Goal: Task Accomplishment & Management: Complete application form

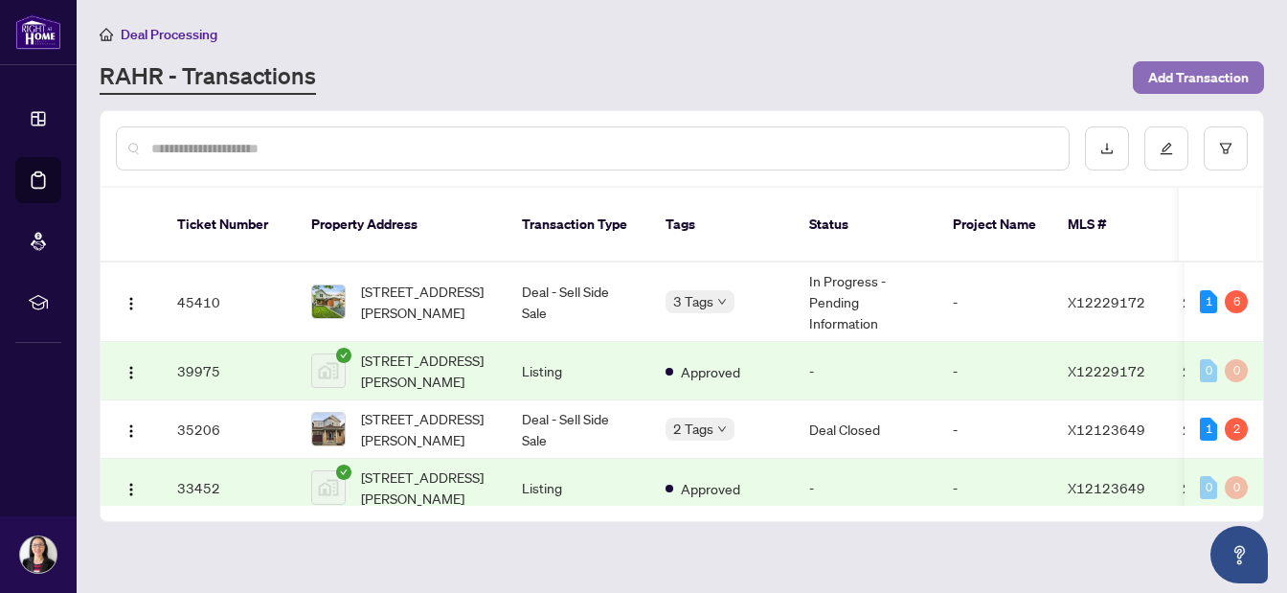
click at [1179, 77] on span "Add Transaction" at bounding box center [1198, 77] width 101 height 31
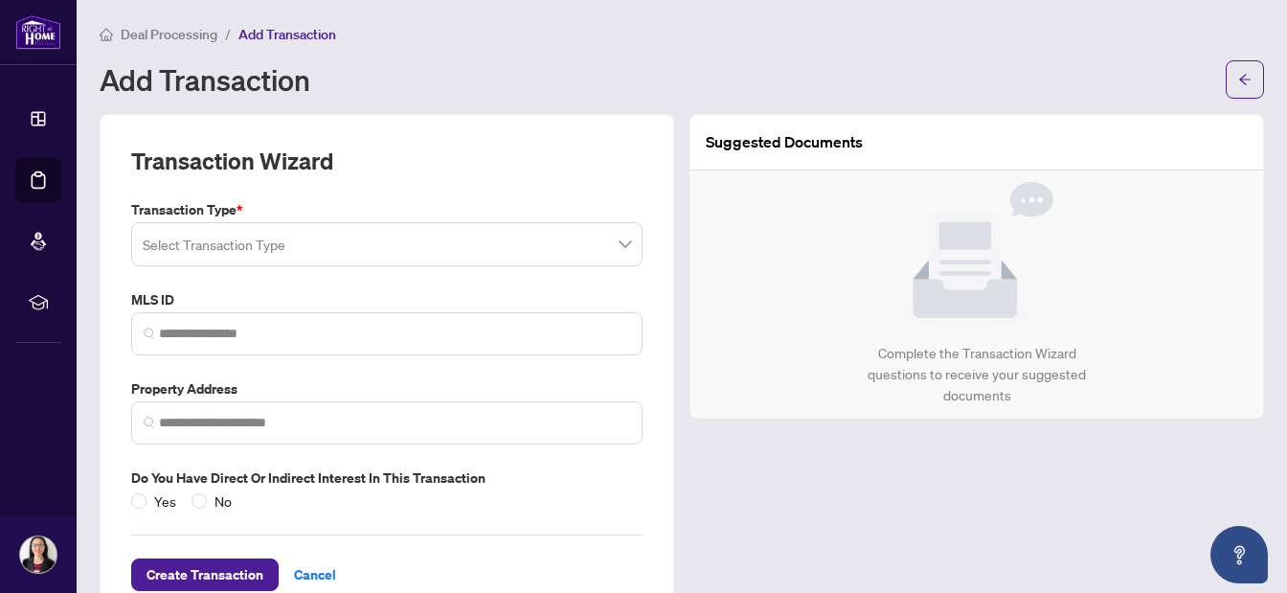
click at [627, 239] on span at bounding box center [387, 244] width 488 height 36
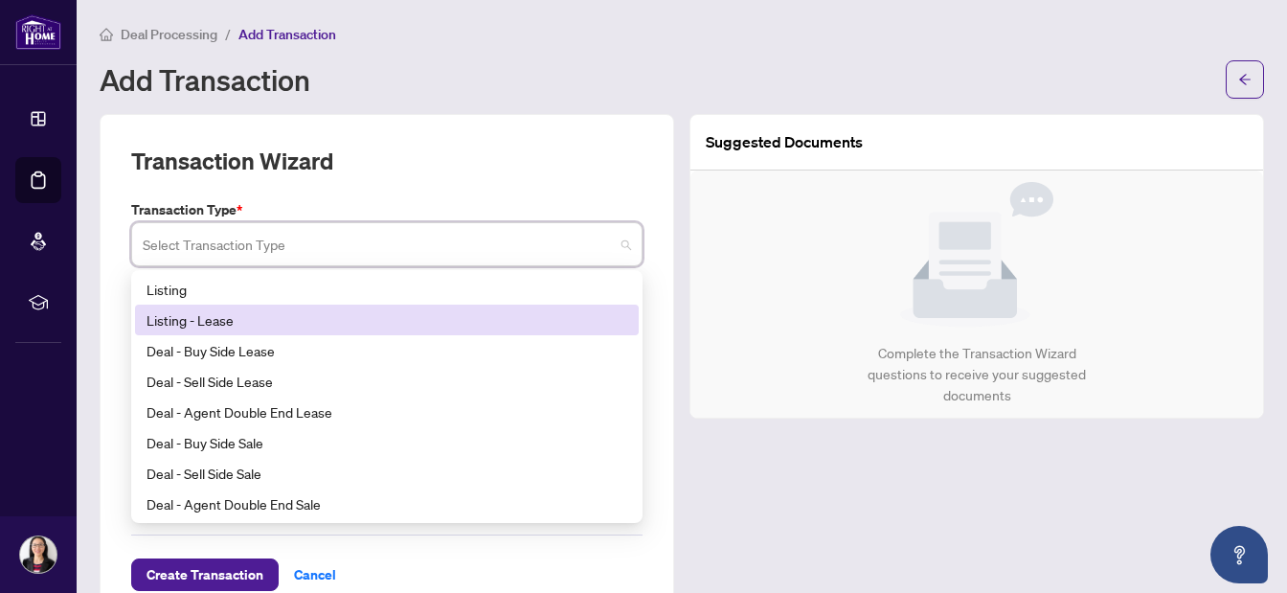
click at [254, 318] on div "Listing - Lease" at bounding box center [387, 319] width 481 height 21
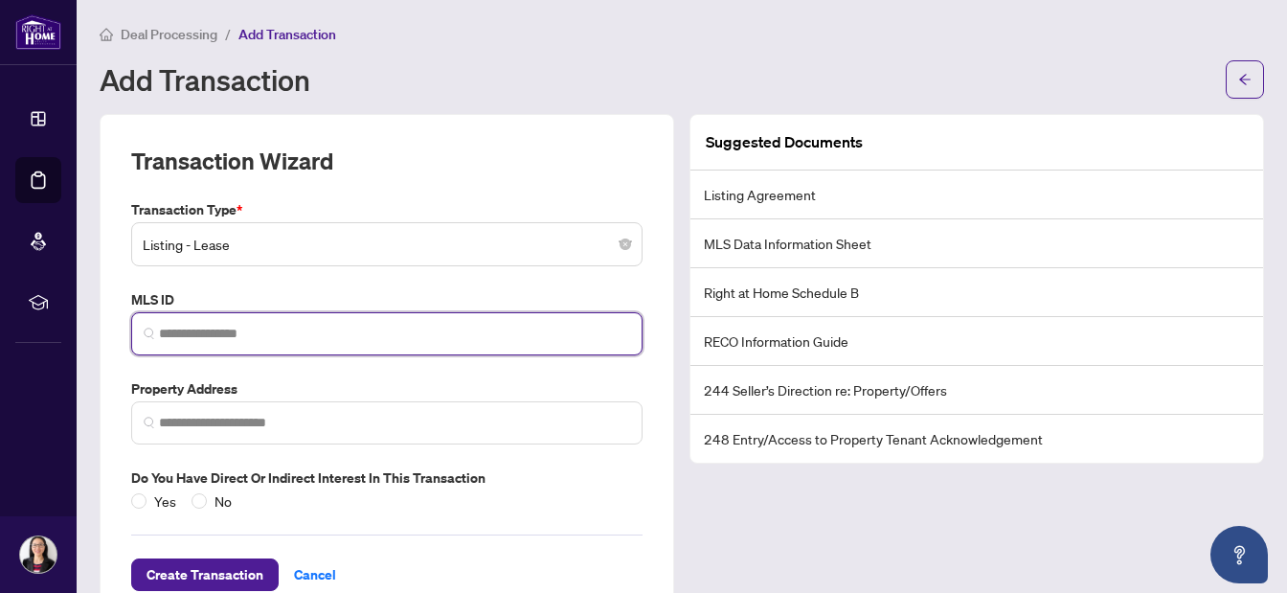
click at [284, 331] on input "search" at bounding box center [394, 334] width 471 height 20
paste input "*********"
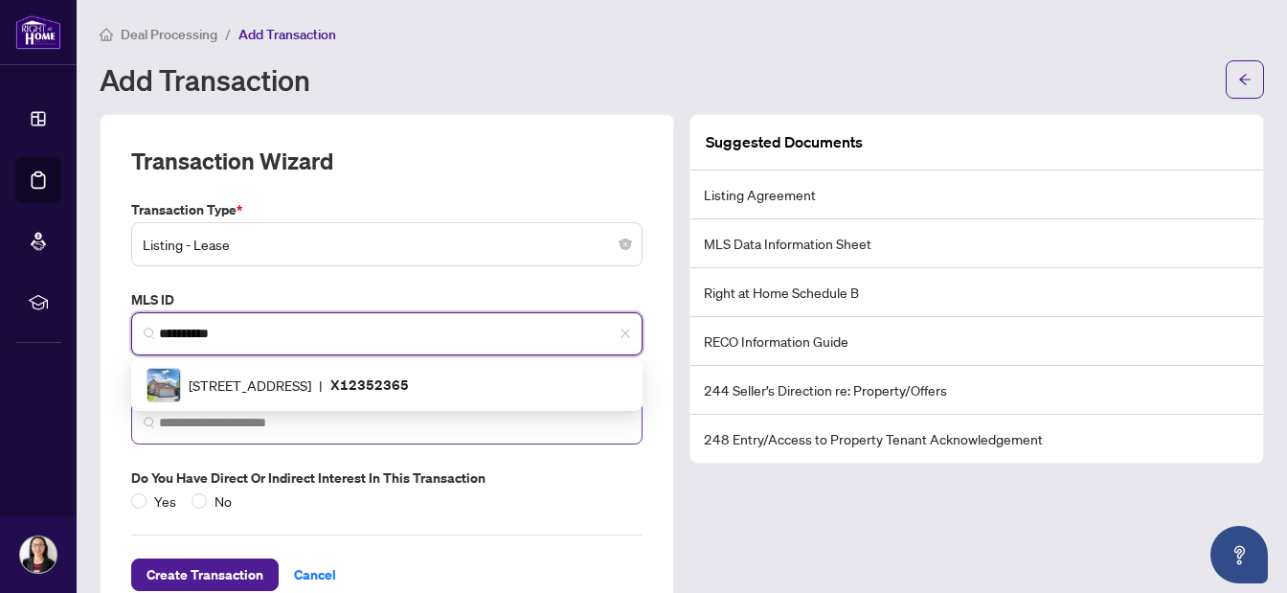
type input "*********"
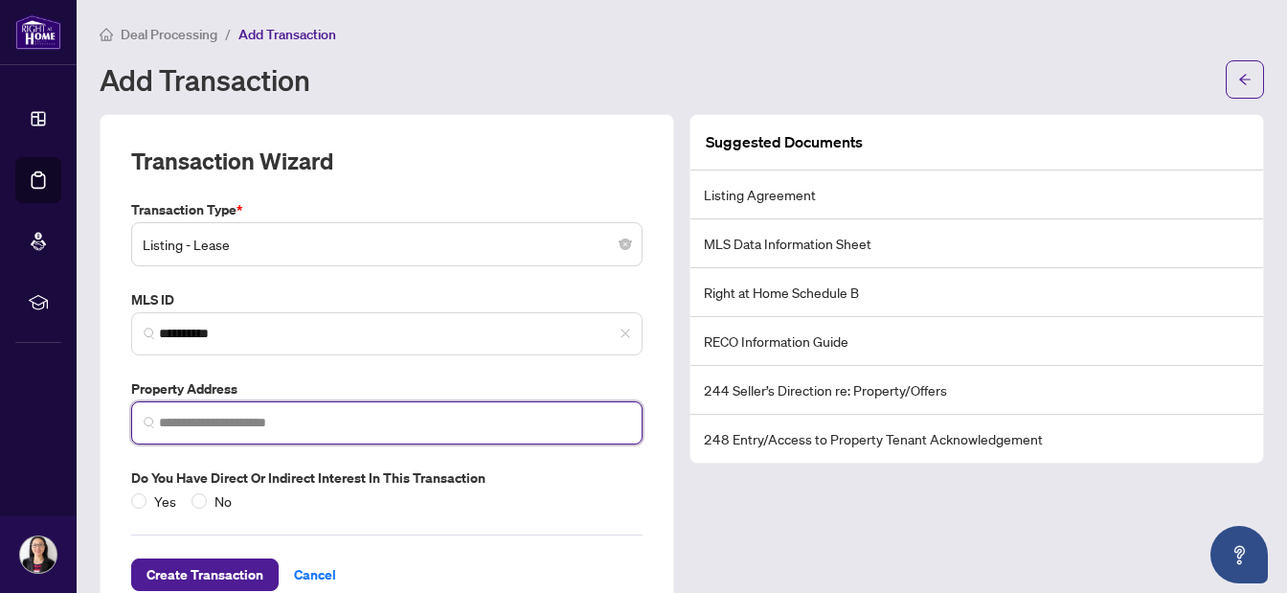
click at [253, 428] on input "search" at bounding box center [394, 423] width 471 height 20
paste input "**********"
drag, startPoint x: 422, startPoint y: 424, endPoint x: 161, endPoint y: 422, distance: 261.5
click at [161, 422] on input "**********" at bounding box center [394, 423] width 471 height 20
type input "*"
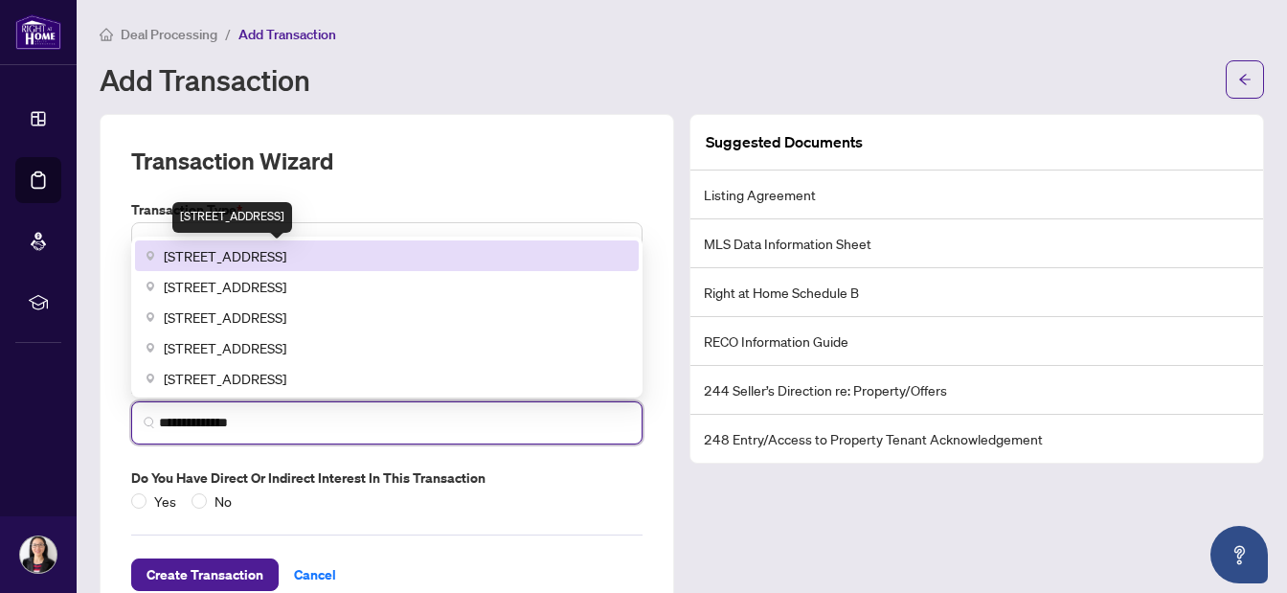
click at [208, 258] on span "[STREET_ADDRESS]" at bounding box center [225, 255] width 123 height 21
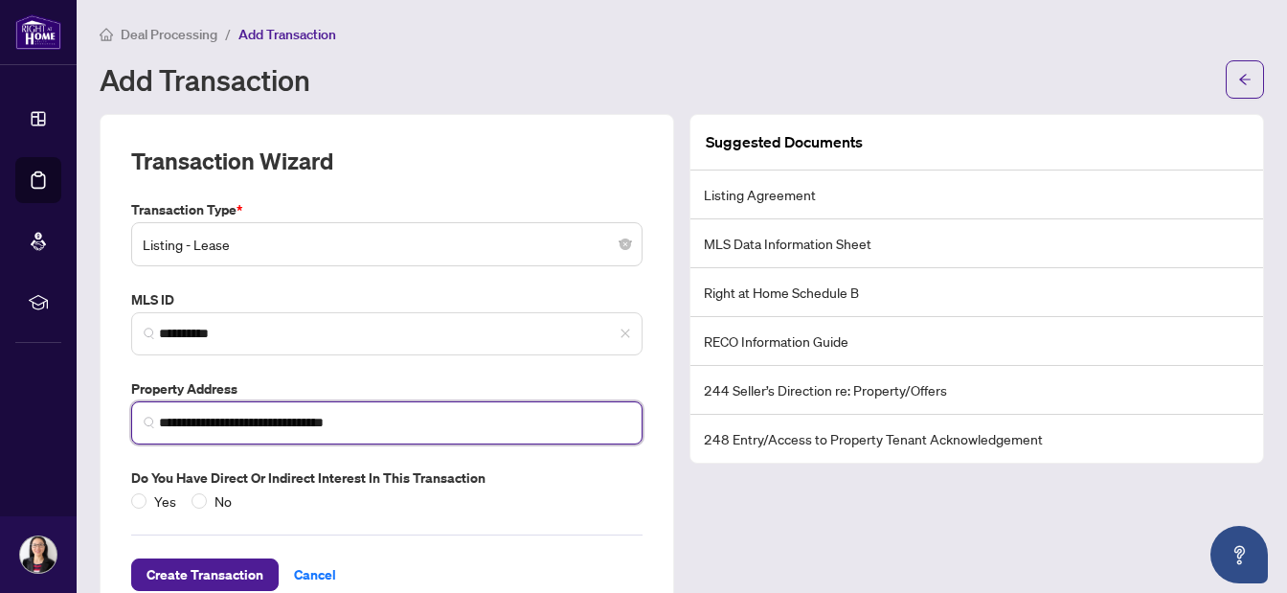
scroll to position [52, 0]
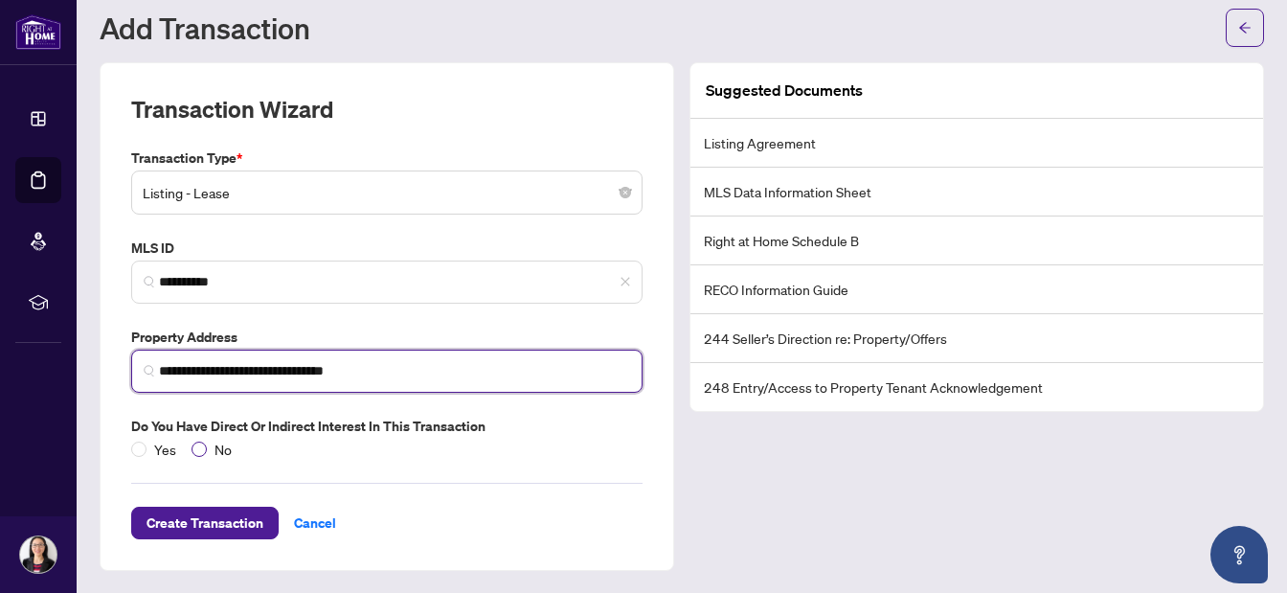
type input "**********"
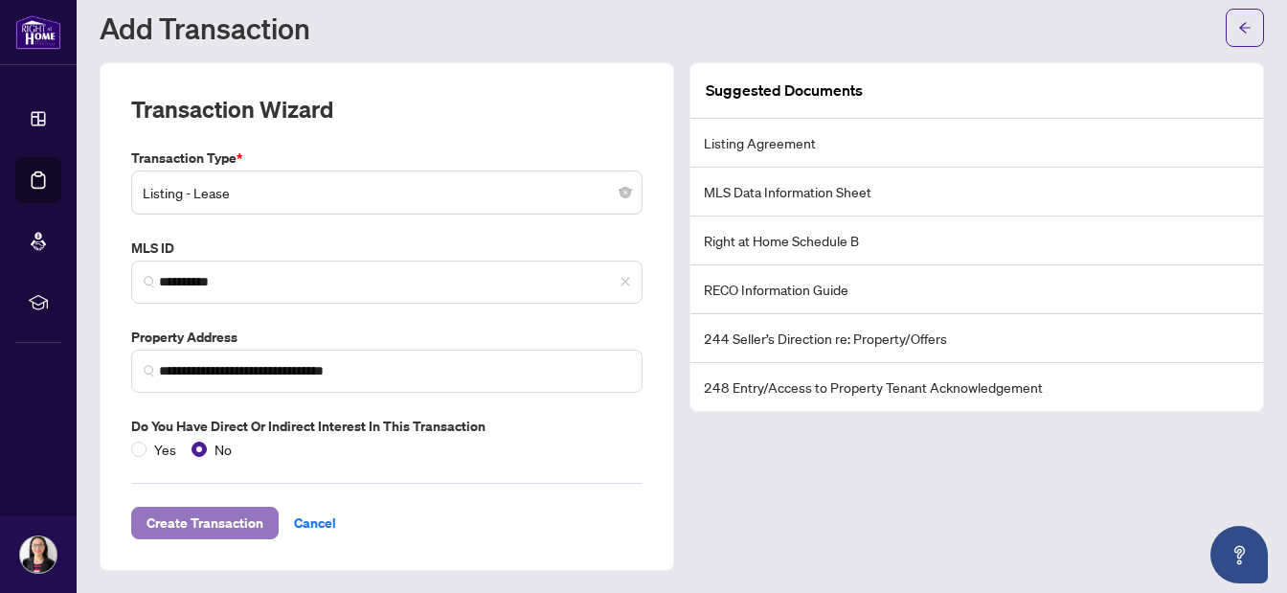
click at [224, 518] on span "Create Transaction" at bounding box center [205, 523] width 117 height 31
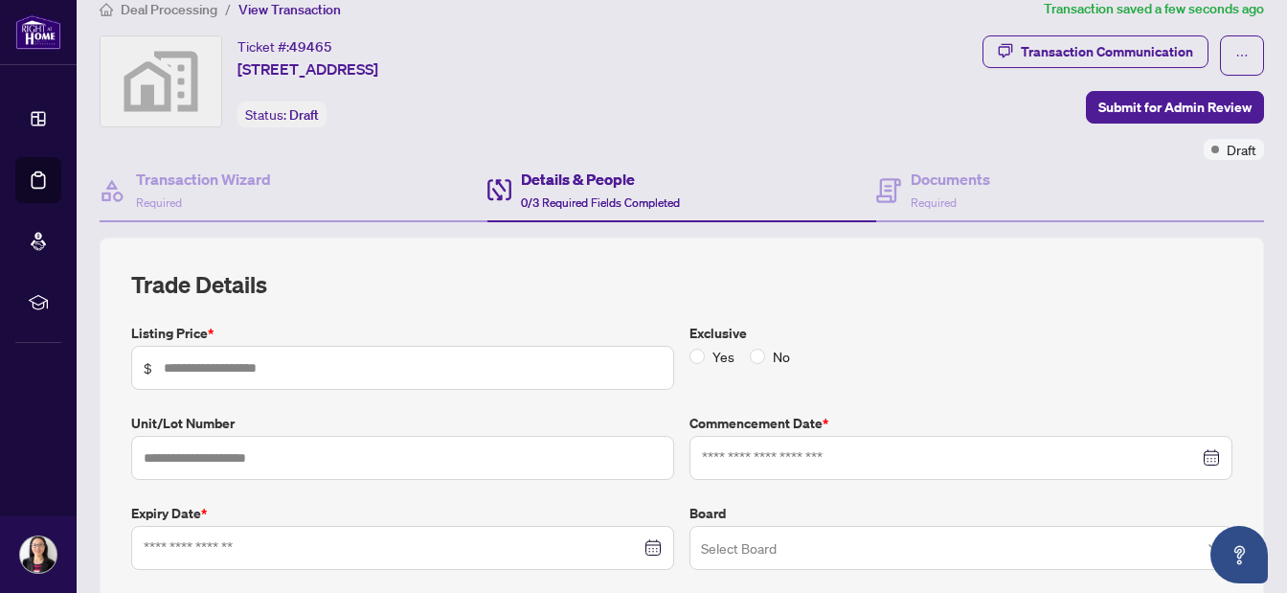
scroll to position [27, 0]
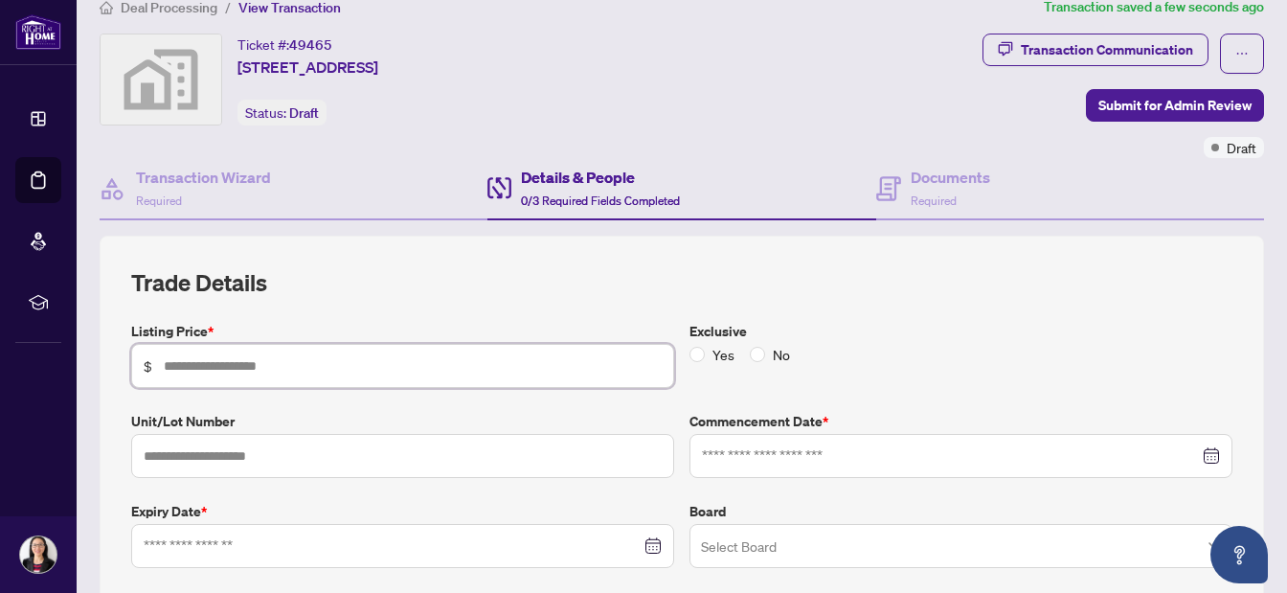
click at [206, 363] on input "text" at bounding box center [413, 365] width 498 height 21
type input "*****"
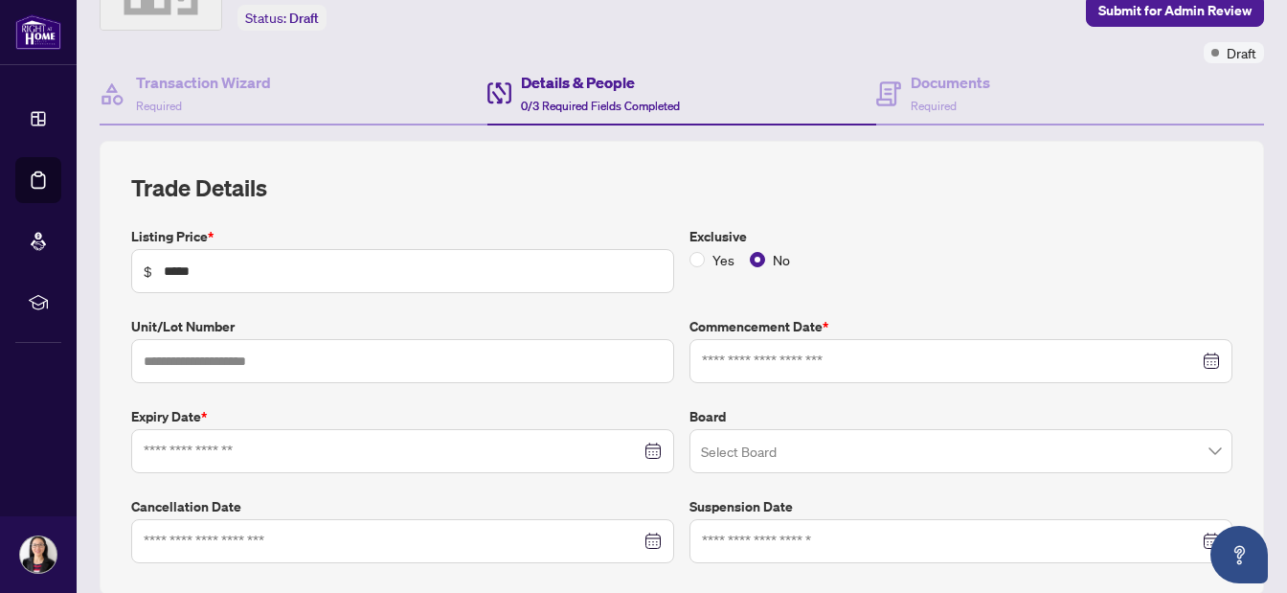
scroll to position [138, 0]
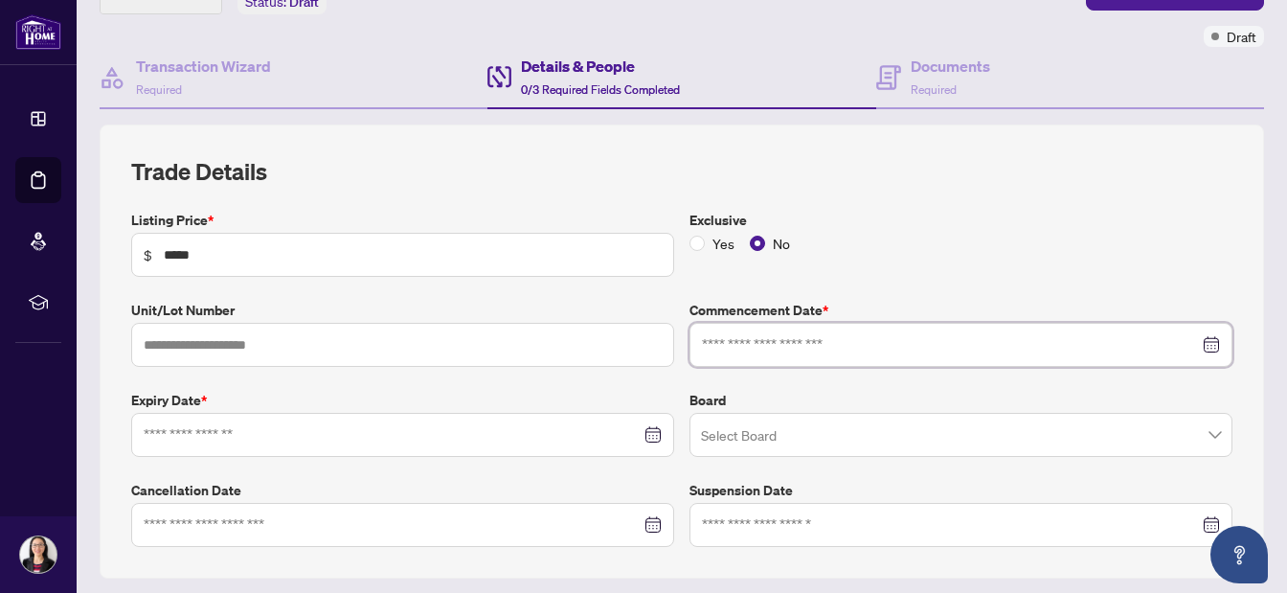
click at [763, 341] on input at bounding box center [950, 344] width 497 height 21
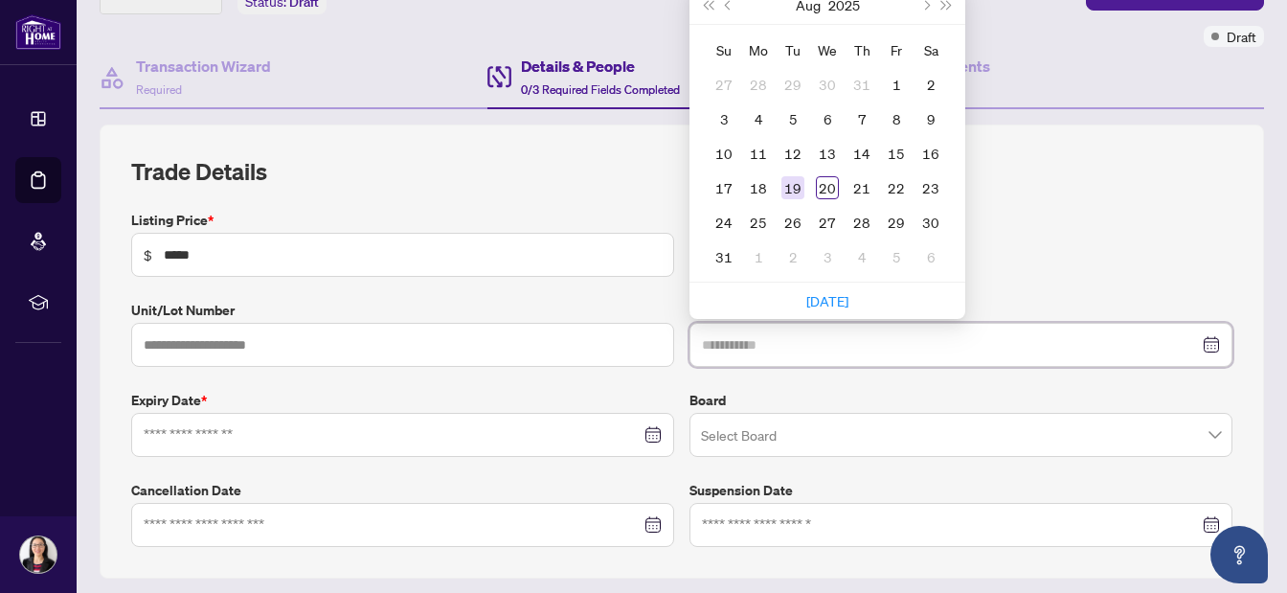
type input "**********"
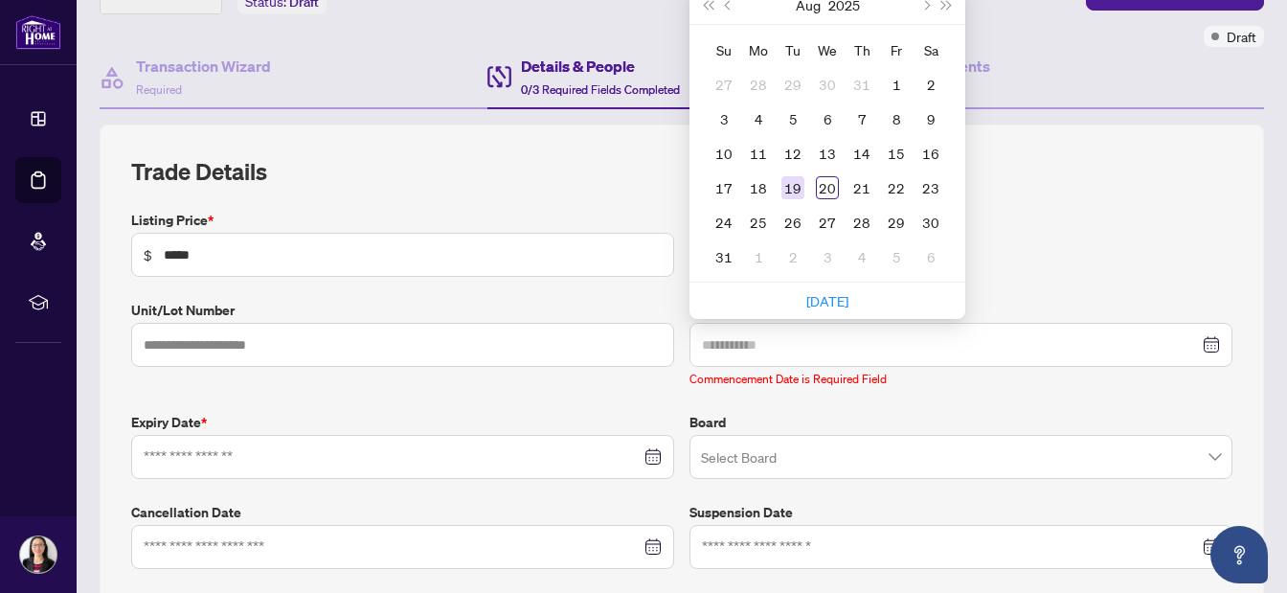
click at [792, 183] on div "19" at bounding box center [793, 187] width 23 height 23
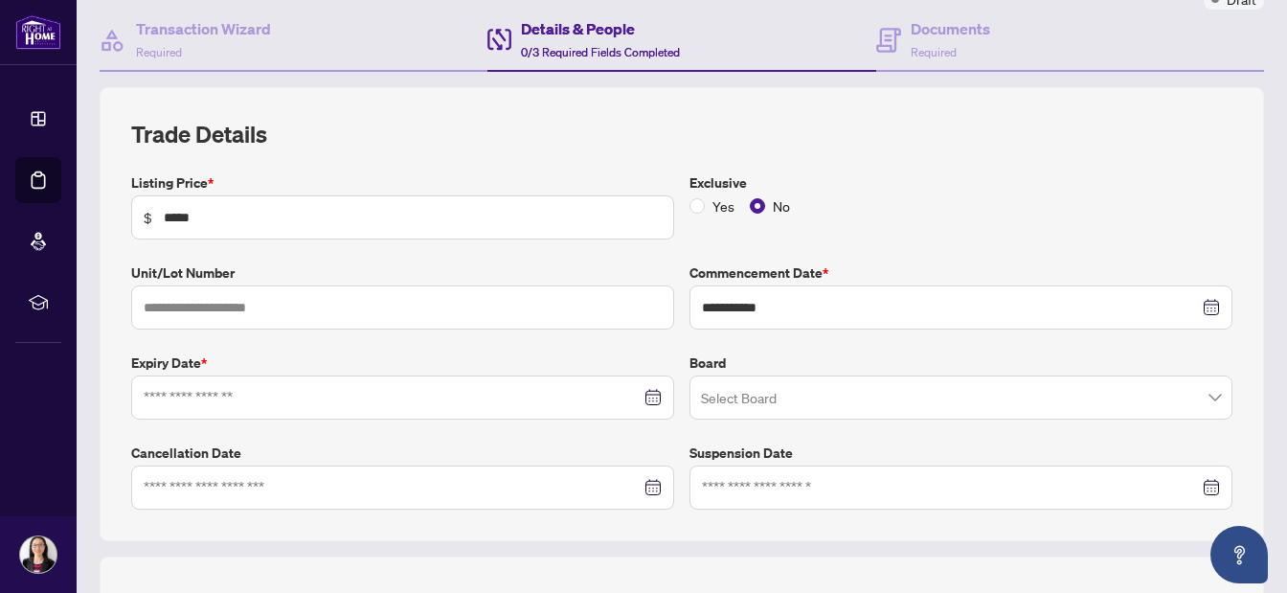
scroll to position [178, 0]
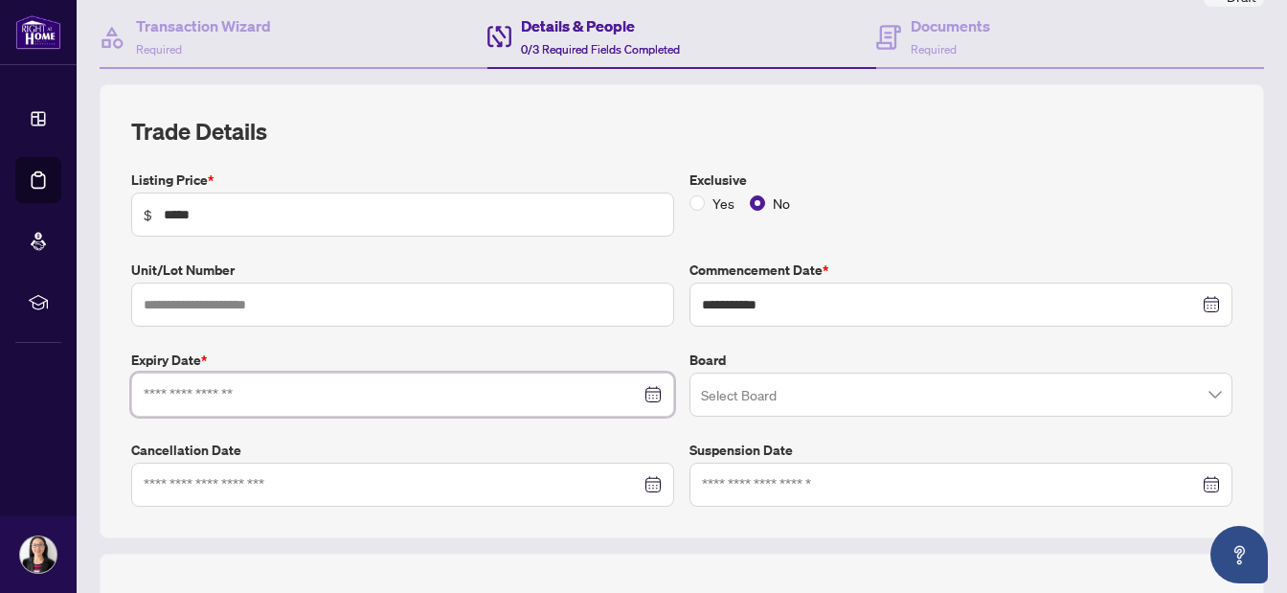
click at [369, 384] on input at bounding box center [392, 394] width 497 height 21
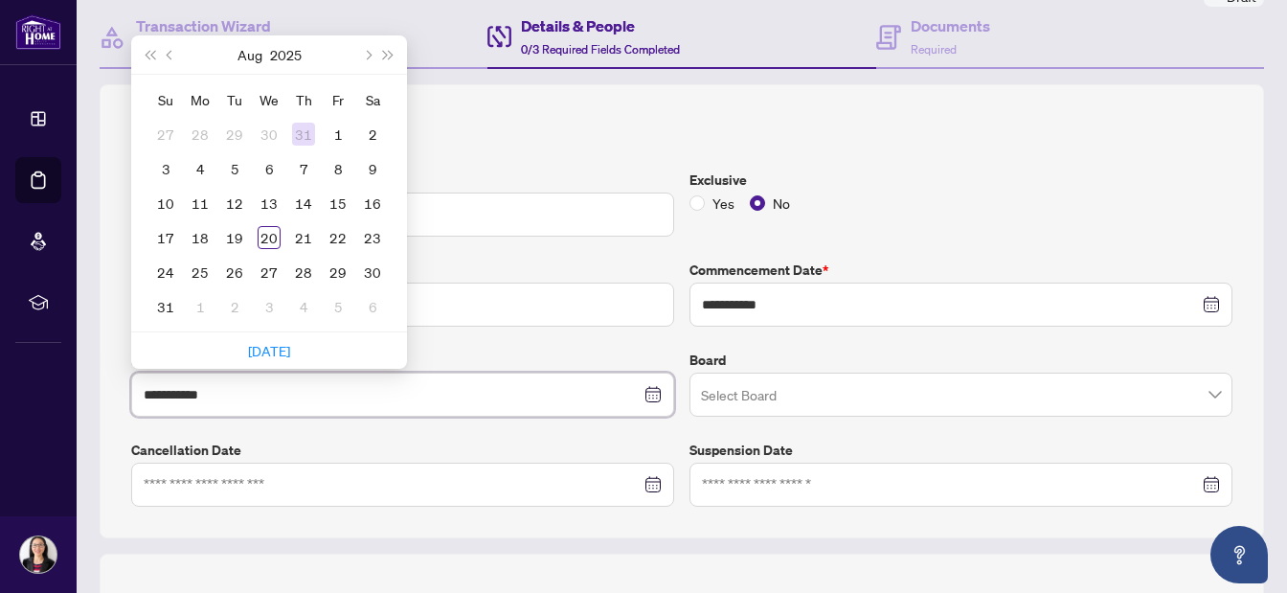
type input "**********"
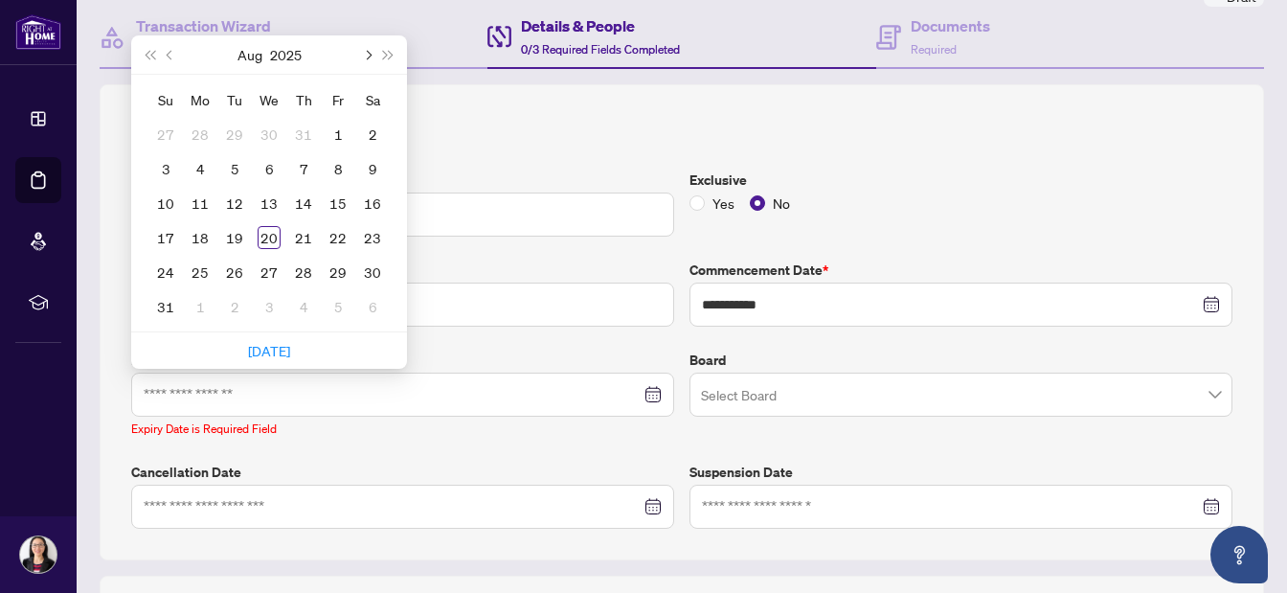
click at [369, 50] on span "Next month (PageDown)" at bounding box center [367, 55] width 10 height 10
type input "**********"
click at [275, 237] on div "19" at bounding box center [269, 237] width 23 height 23
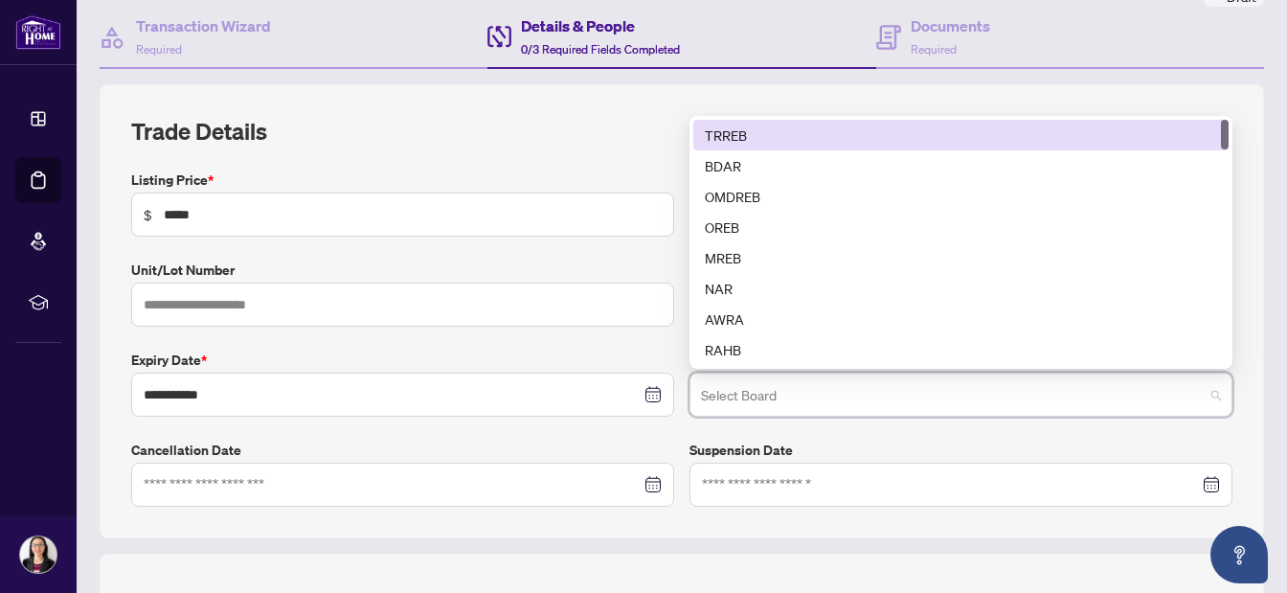
click at [726, 396] on input "search" at bounding box center [952, 397] width 503 height 42
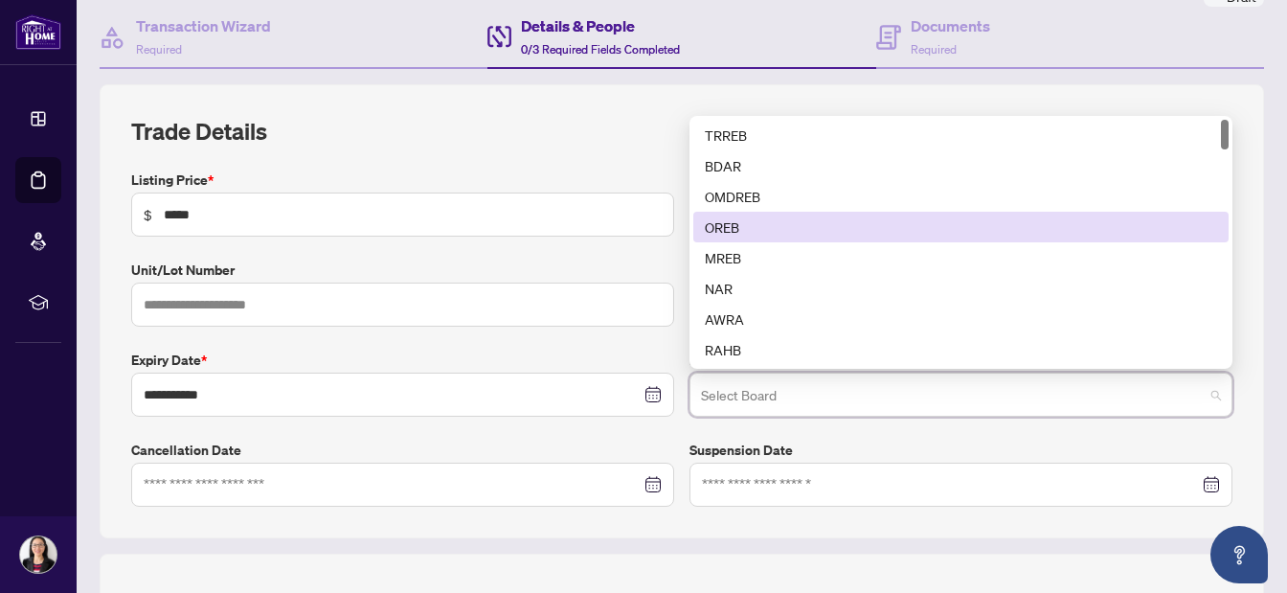
click at [735, 216] on div "OREB" at bounding box center [961, 226] width 512 height 21
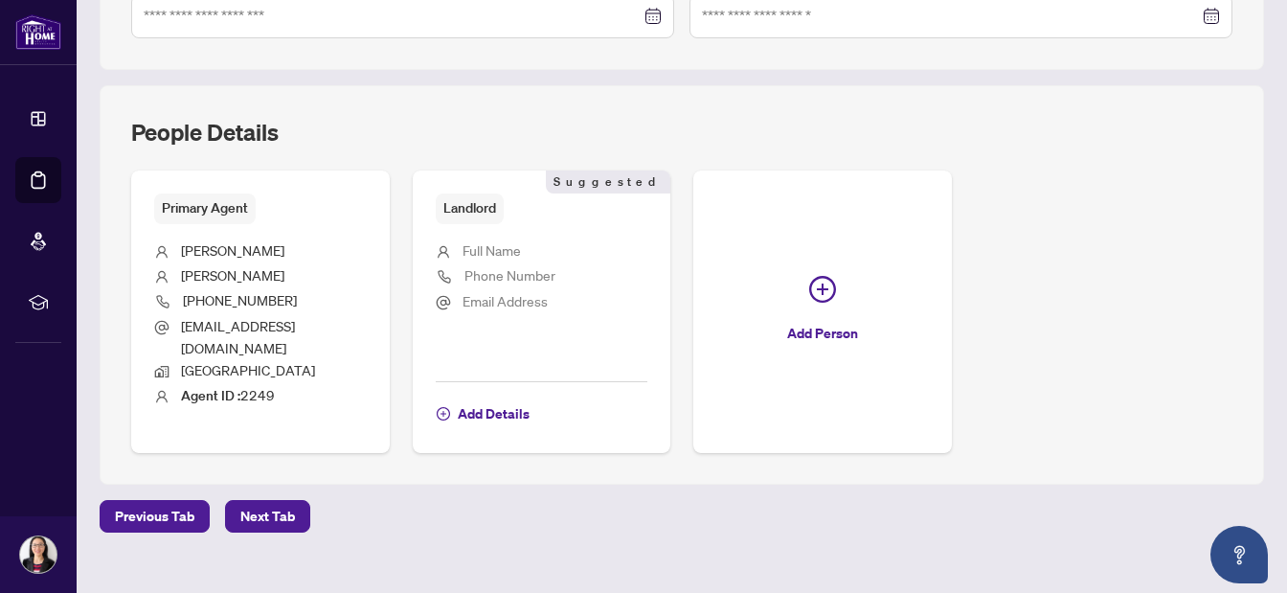
scroll to position [651, 0]
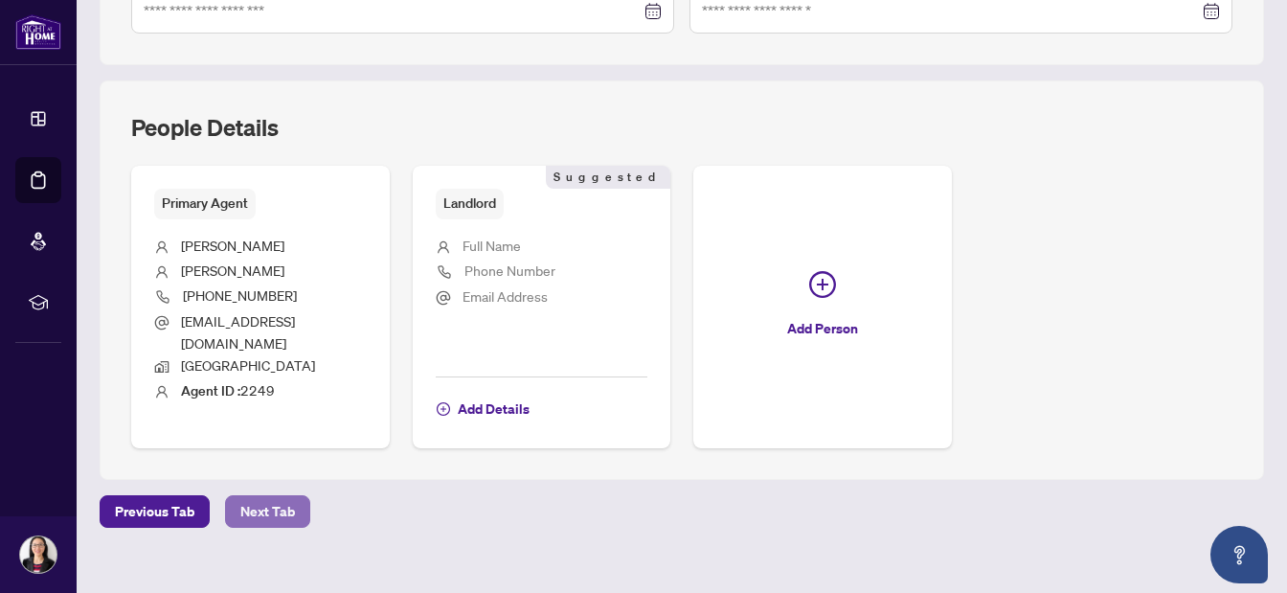
click at [261, 496] on span "Next Tab" at bounding box center [267, 511] width 55 height 31
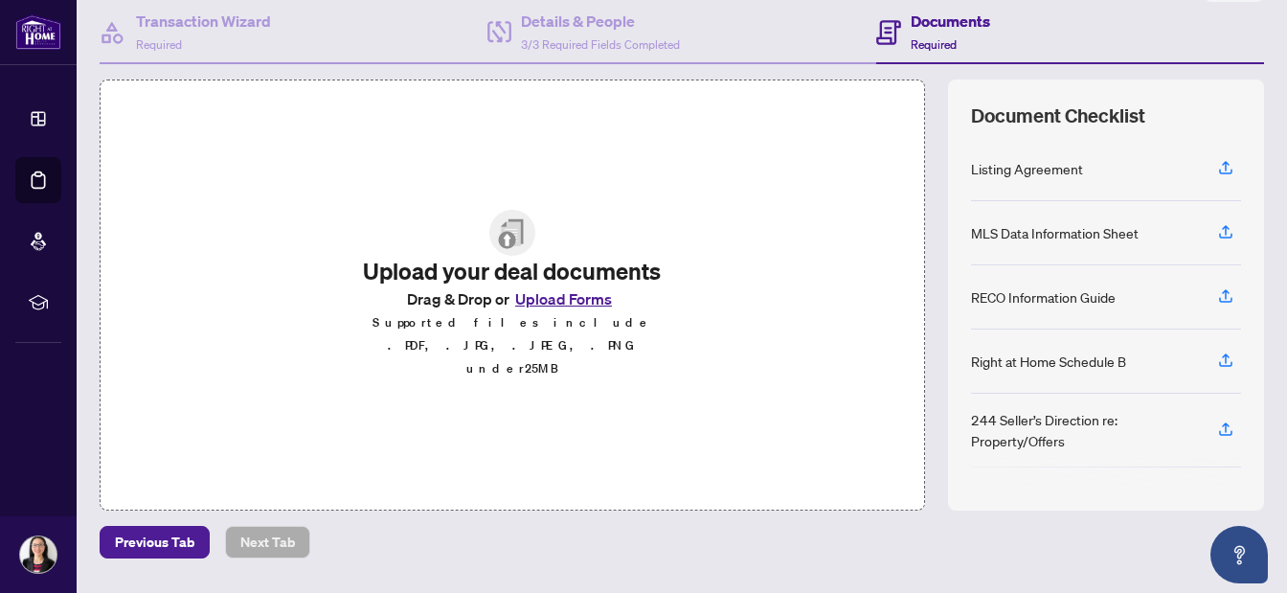
scroll to position [190, 0]
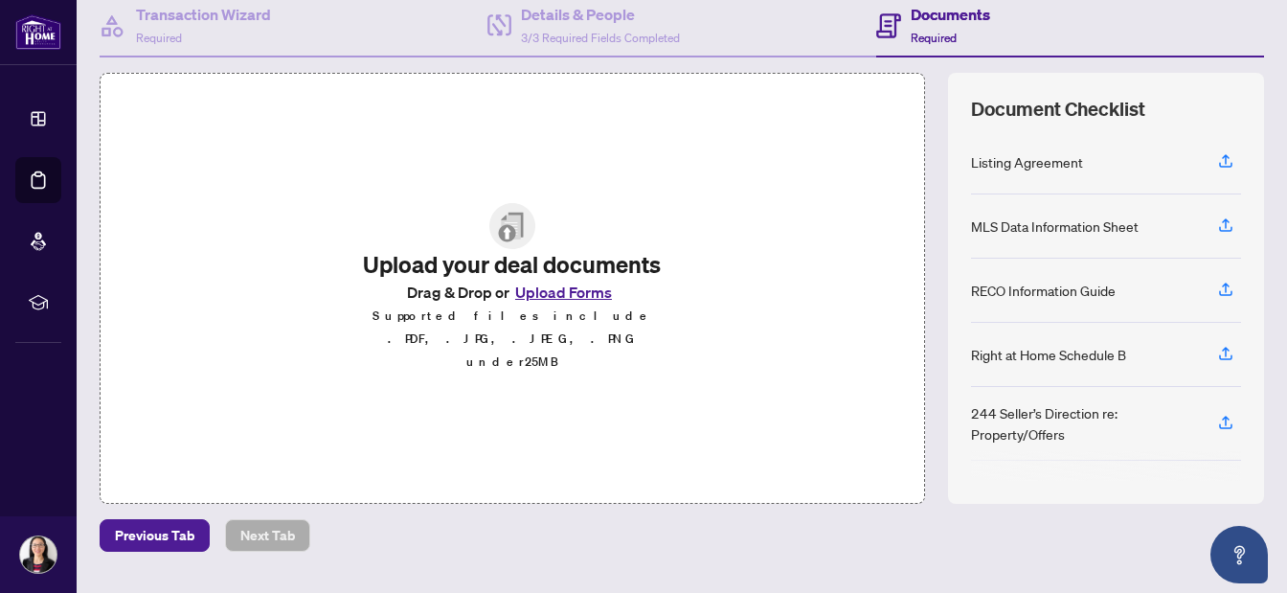
click at [550, 305] on button "Upload Forms" at bounding box center [564, 292] width 108 height 25
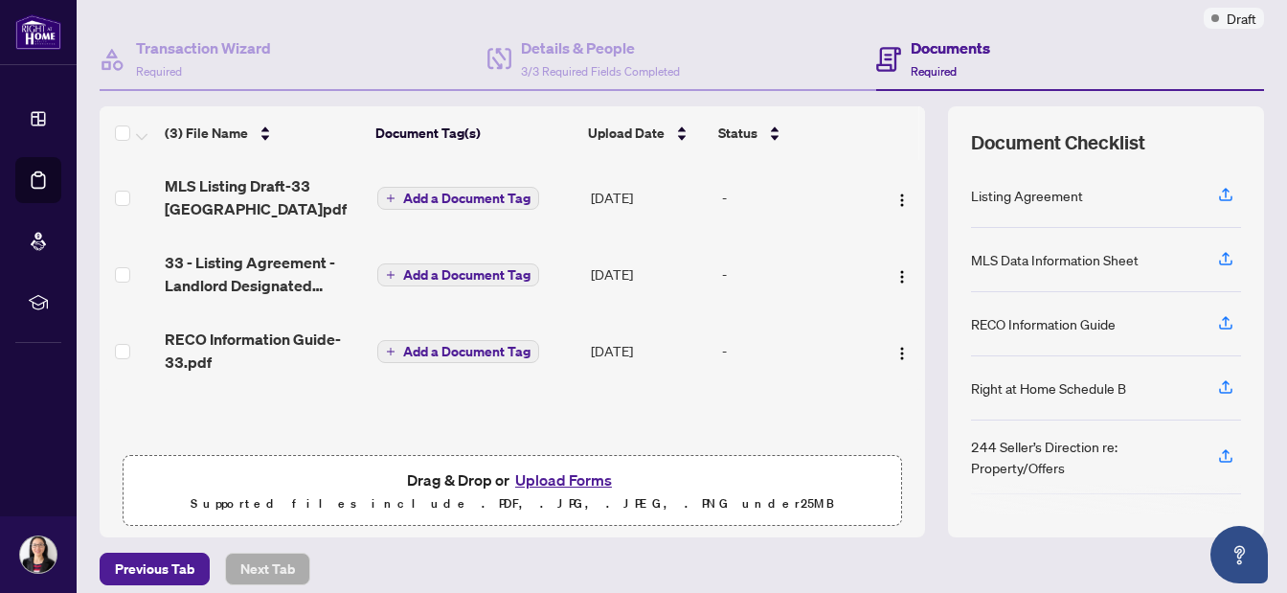
scroll to position [0, 0]
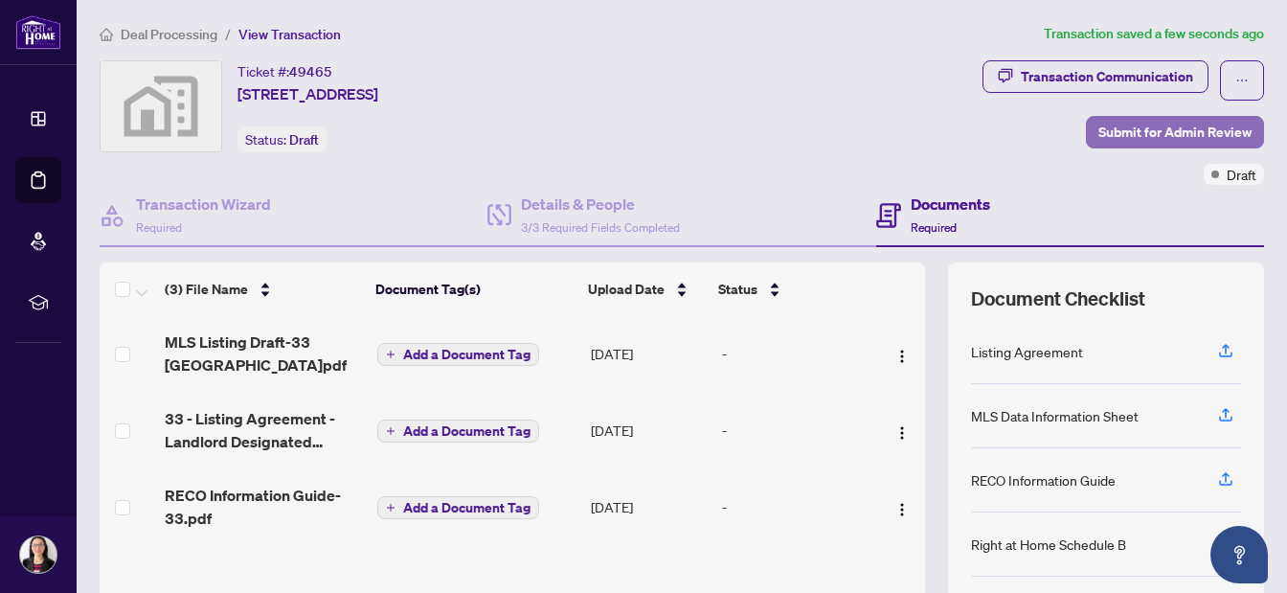
click at [1145, 128] on span "Submit for Admin Review" at bounding box center [1175, 132] width 153 height 31
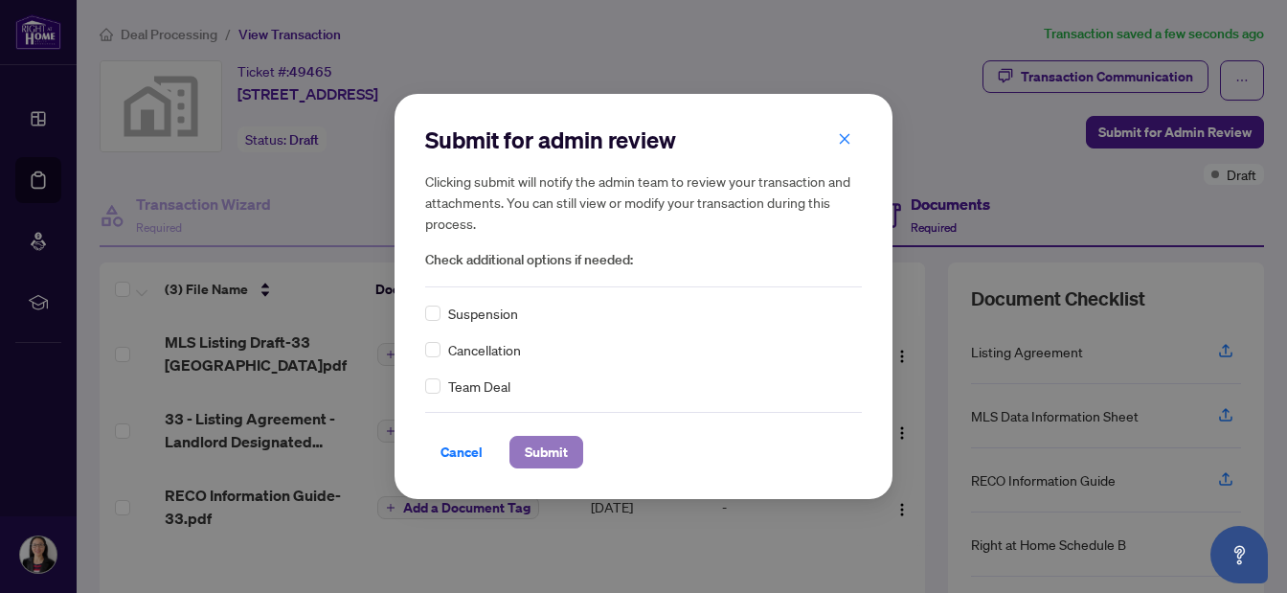
click at [555, 449] on span "Submit" at bounding box center [546, 452] width 43 height 31
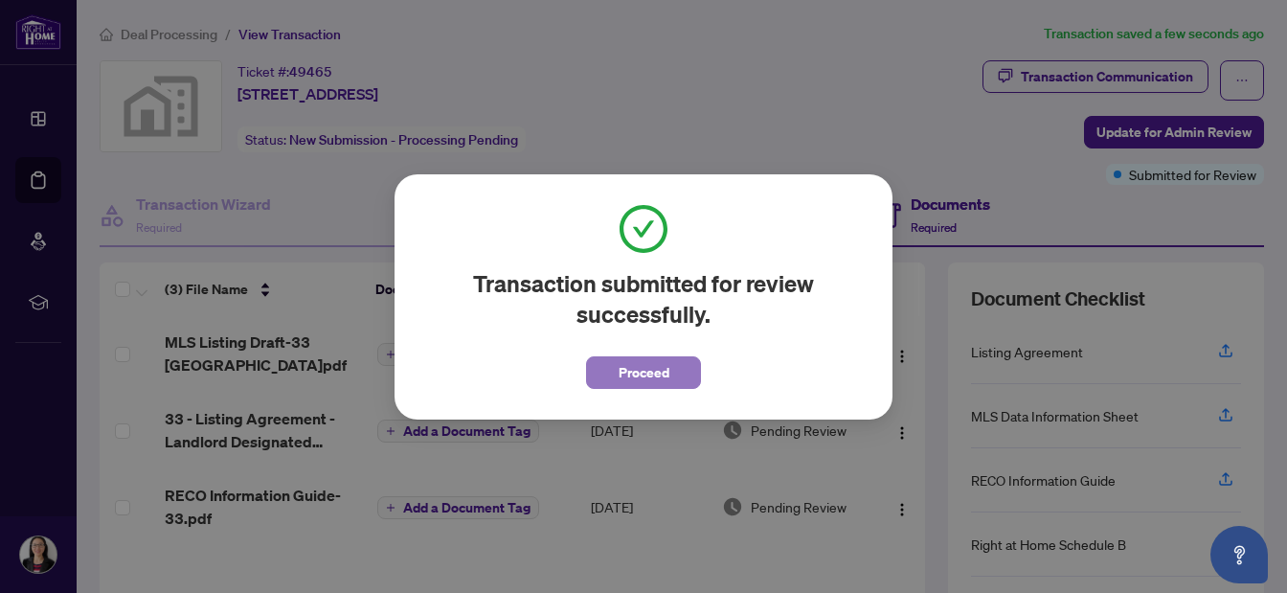
click at [647, 374] on span "Proceed" at bounding box center [644, 372] width 51 height 31
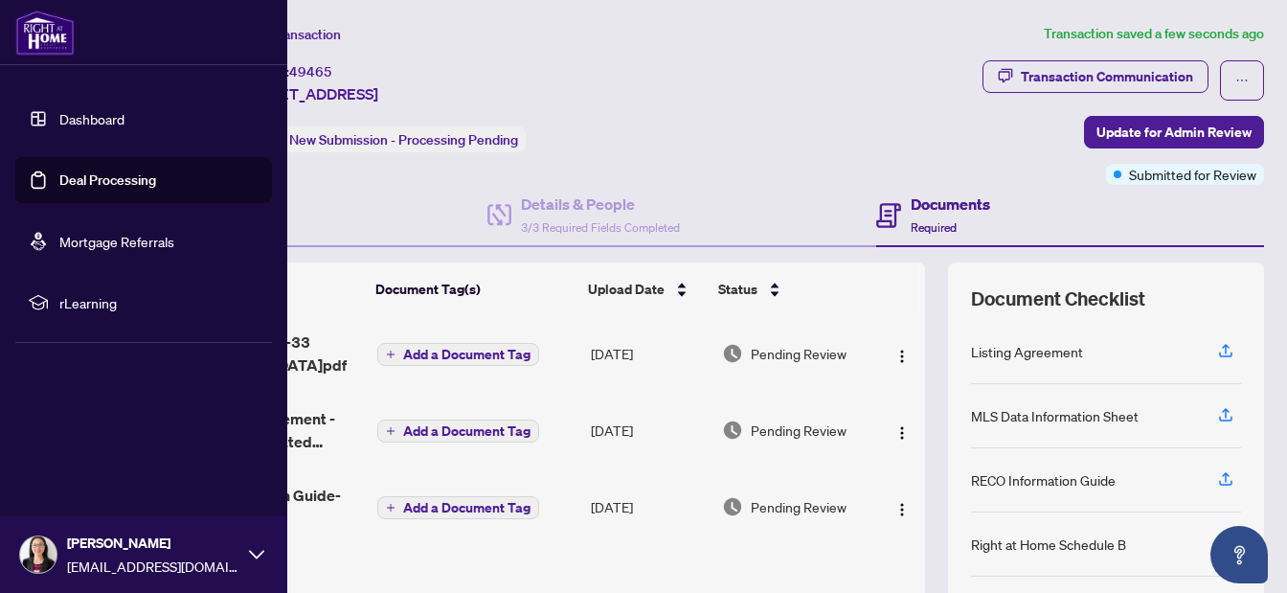
click at [63, 182] on link "Deal Processing" at bounding box center [107, 179] width 97 height 17
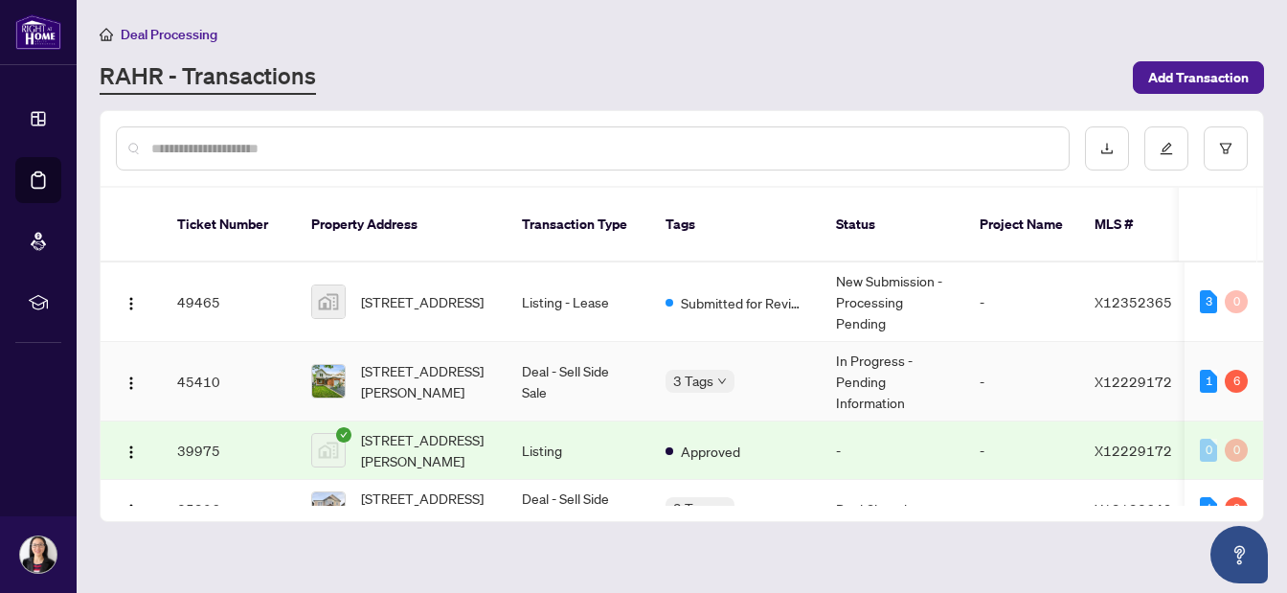
click at [790, 370] on div "3 Tags" at bounding box center [736, 381] width 140 height 22
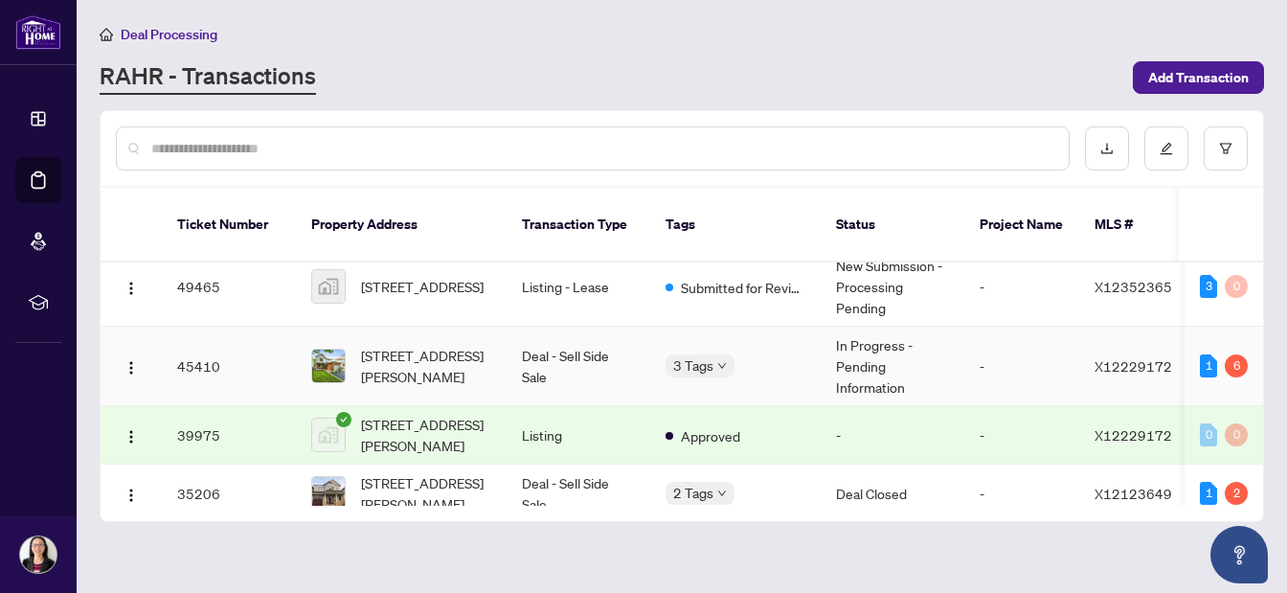
scroll to position [10, 0]
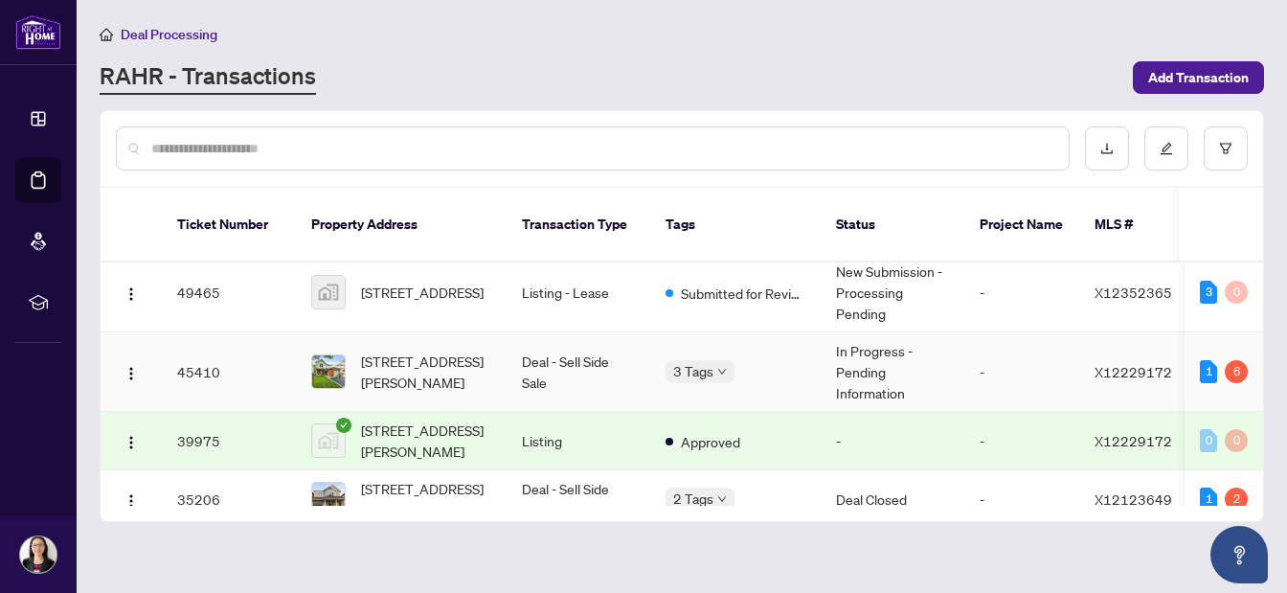
click at [286, 348] on td "45410" at bounding box center [229, 371] width 134 height 79
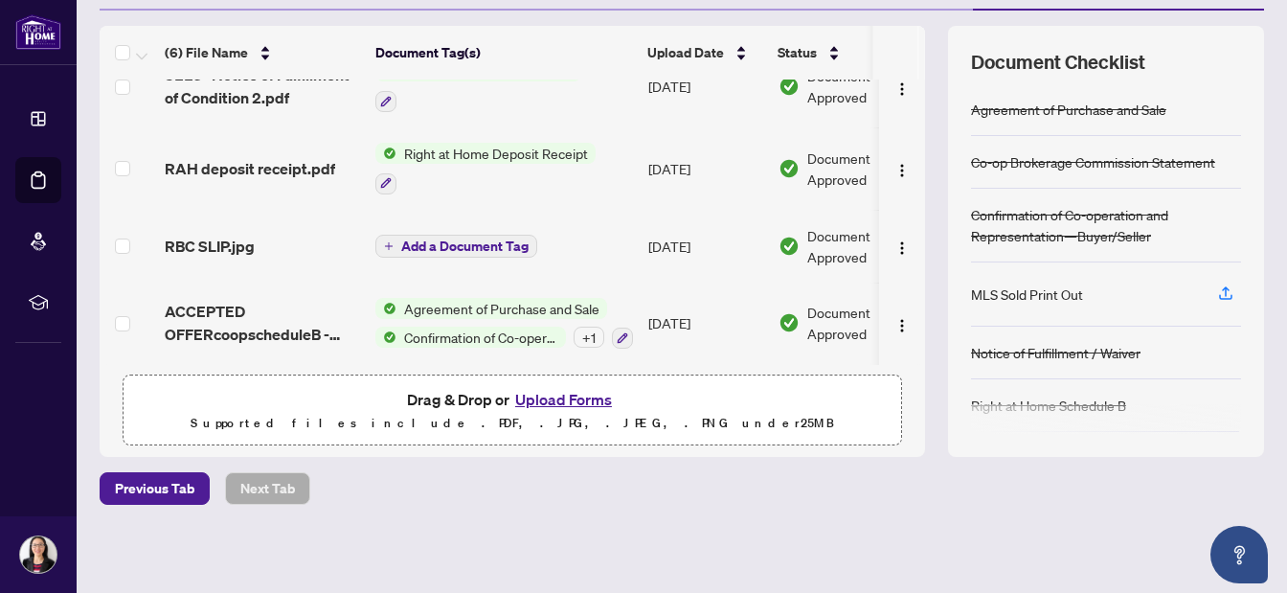
scroll to position [185, 0]
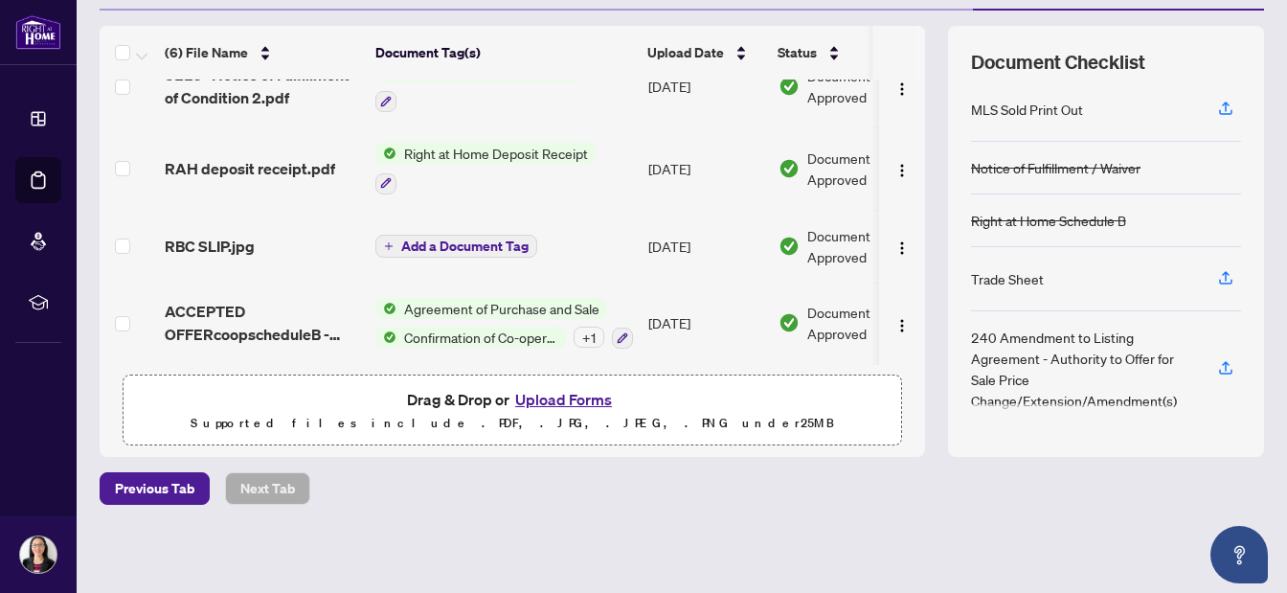
click at [564, 400] on button "Upload Forms" at bounding box center [564, 399] width 108 height 25
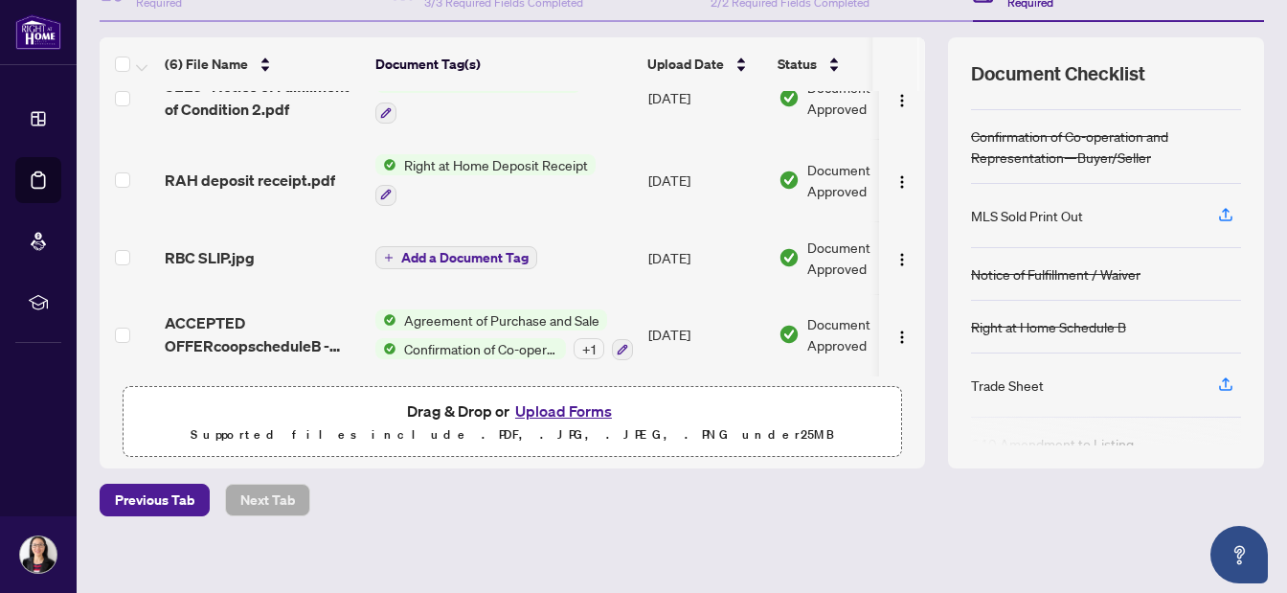
scroll to position [238, 0]
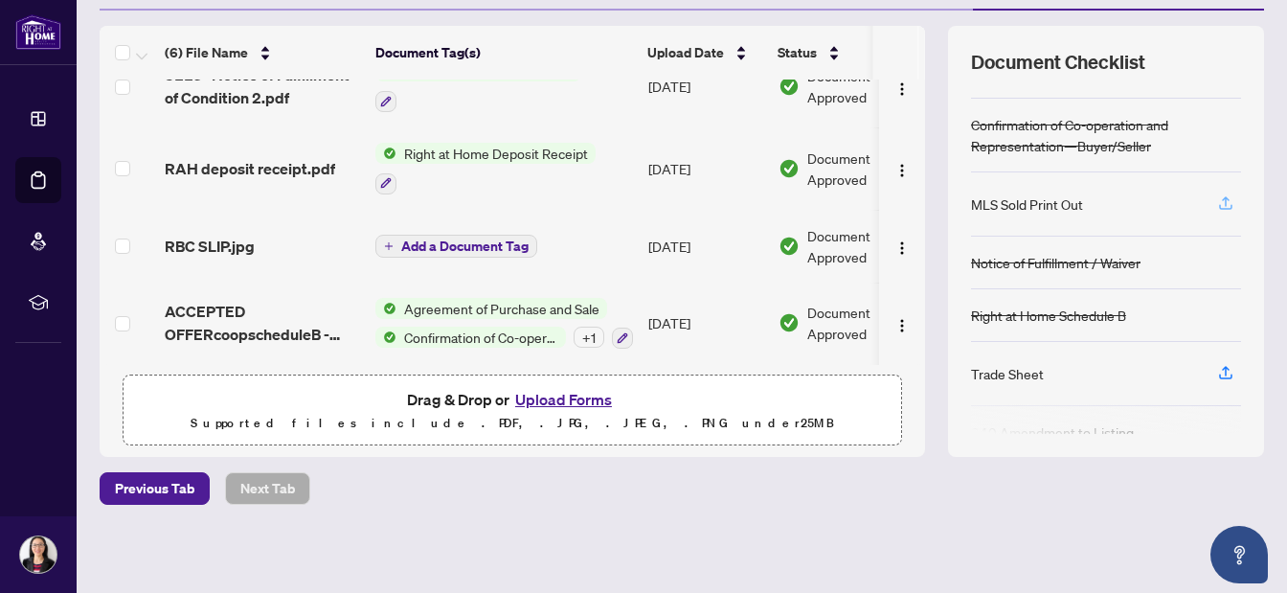
click at [1227, 201] on icon "button" at bounding box center [1225, 202] width 17 height 17
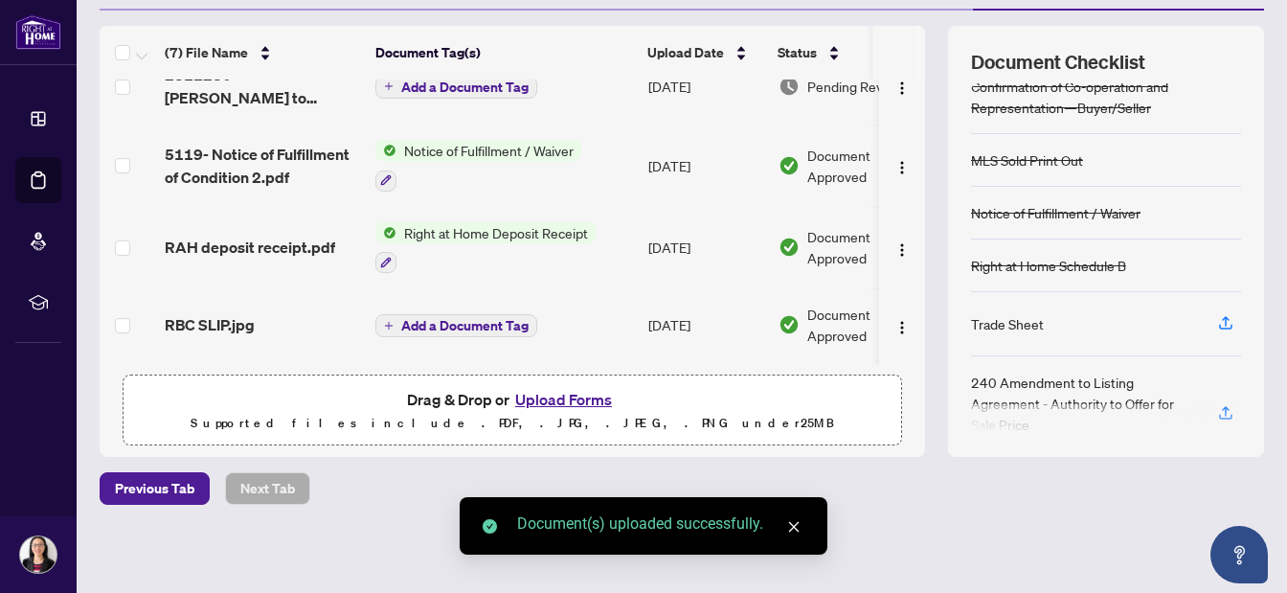
scroll to position [173, 0]
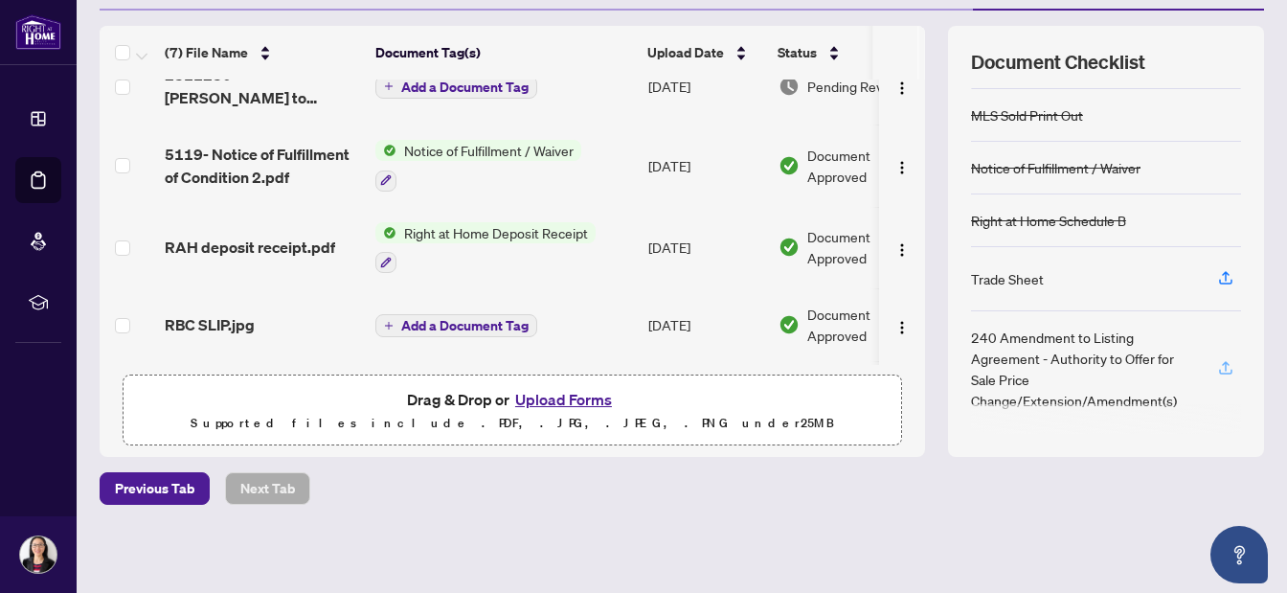
click at [1231, 363] on icon "button" at bounding box center [1225, 367] width 17 height 17
click at [579, 397] on button "Upload Forms" at bounding box center [564, 399] width 108 height 25
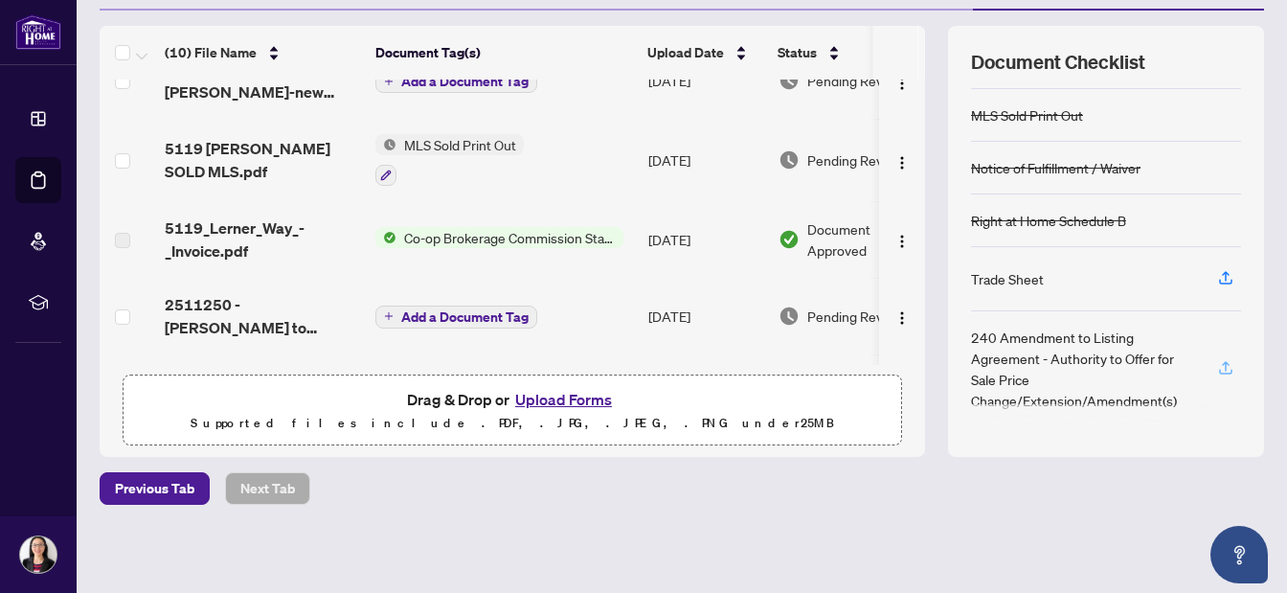
click at [1226, 366] on icon "button" at bounding box center [1226, 366] width 8 height 10
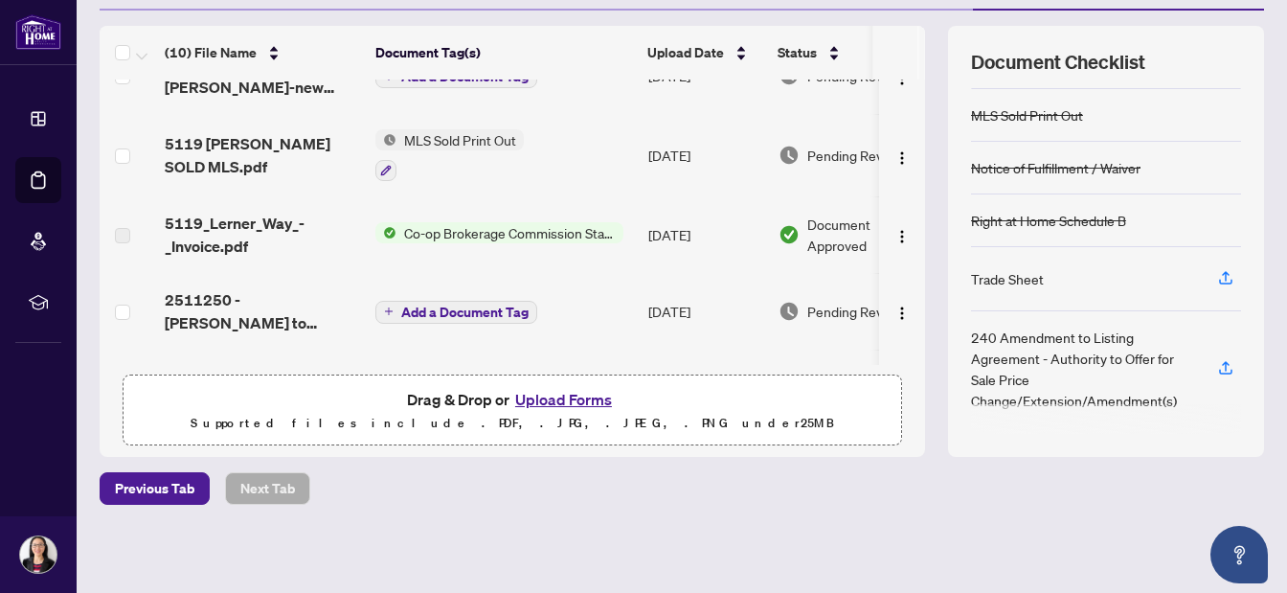
click at [573, 392] on button "Upload Forms" at bounding box center [564, 399] width 108 height 25
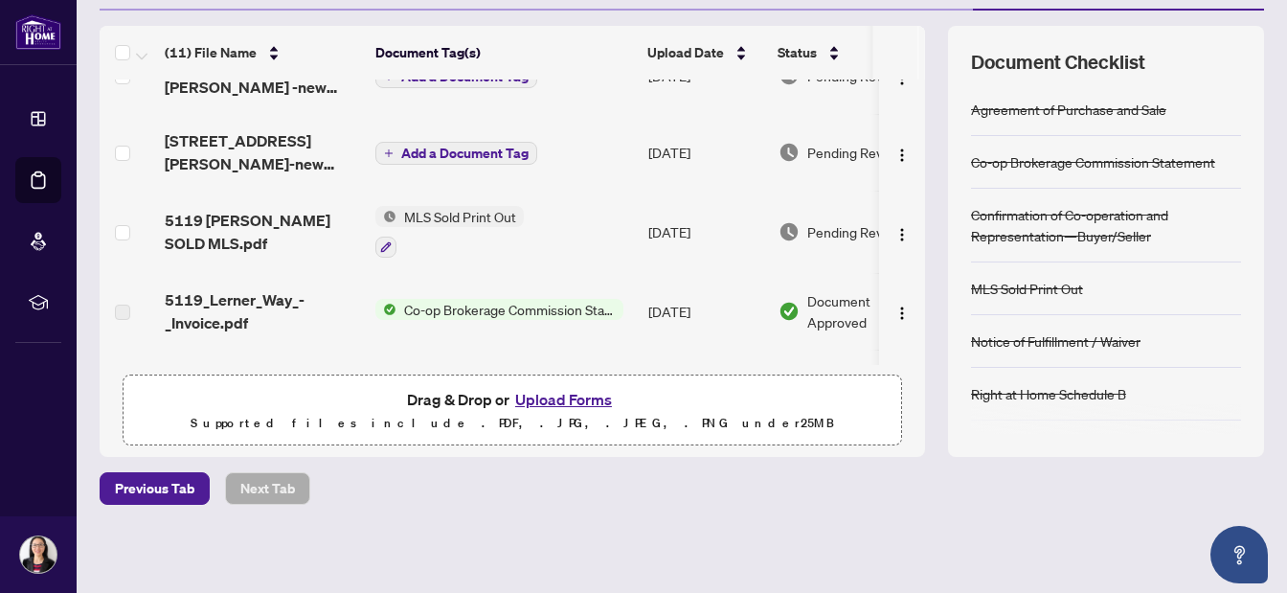
click at [566, 400] on button "Upload Forms" at bounding box center [564, 399] width 108 height 25
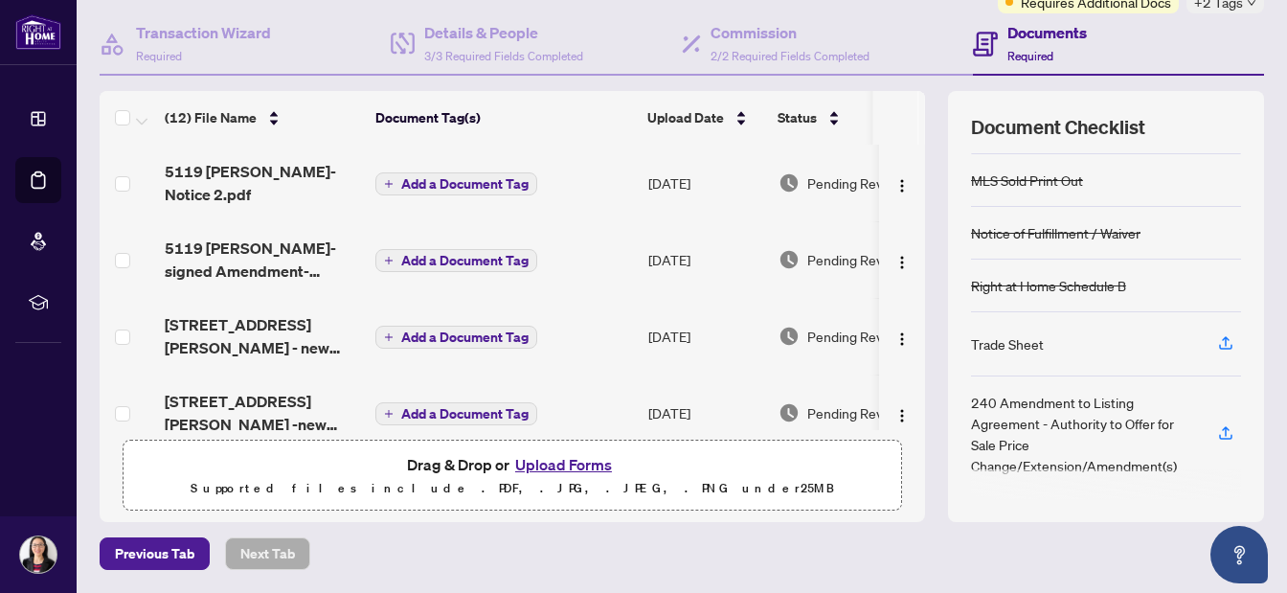
scroll to position [0, 0]
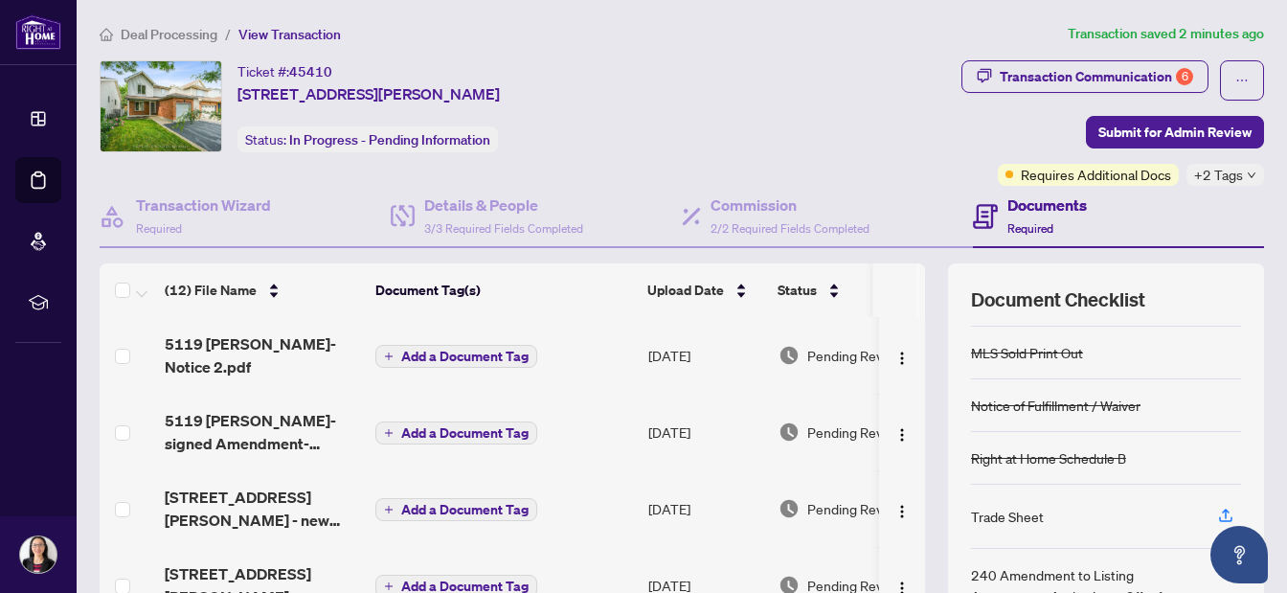
click at [1031, 207] on h4 "Documents" at bounding box center [1047, 204] width 79 height 23
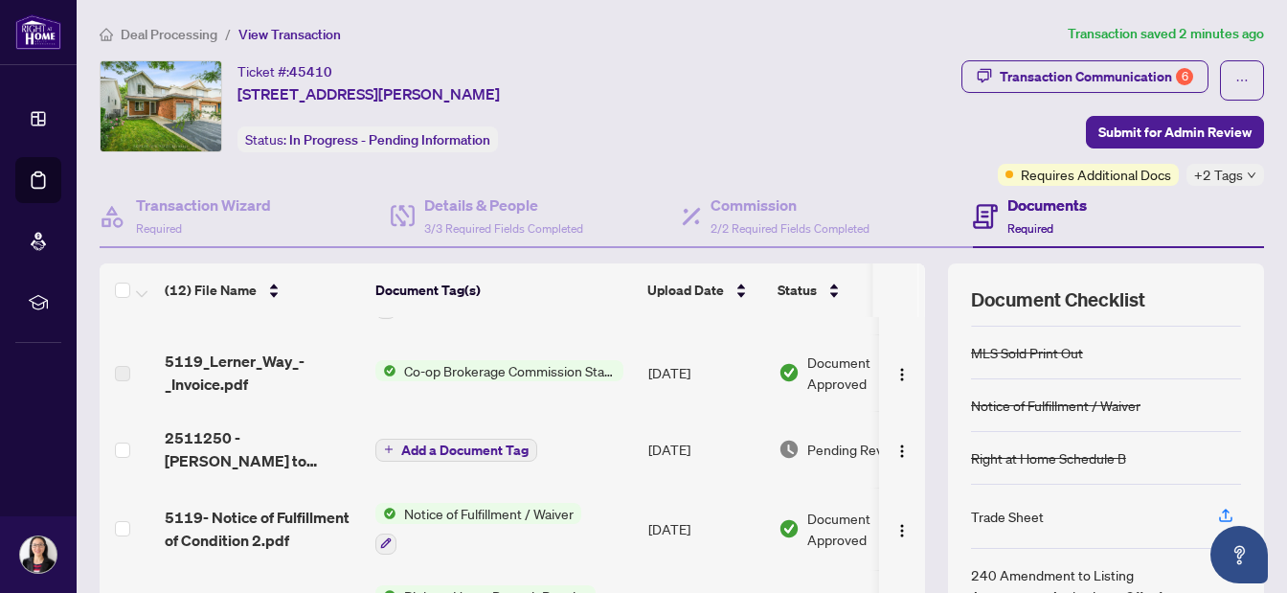
scroll to position [450, 0]
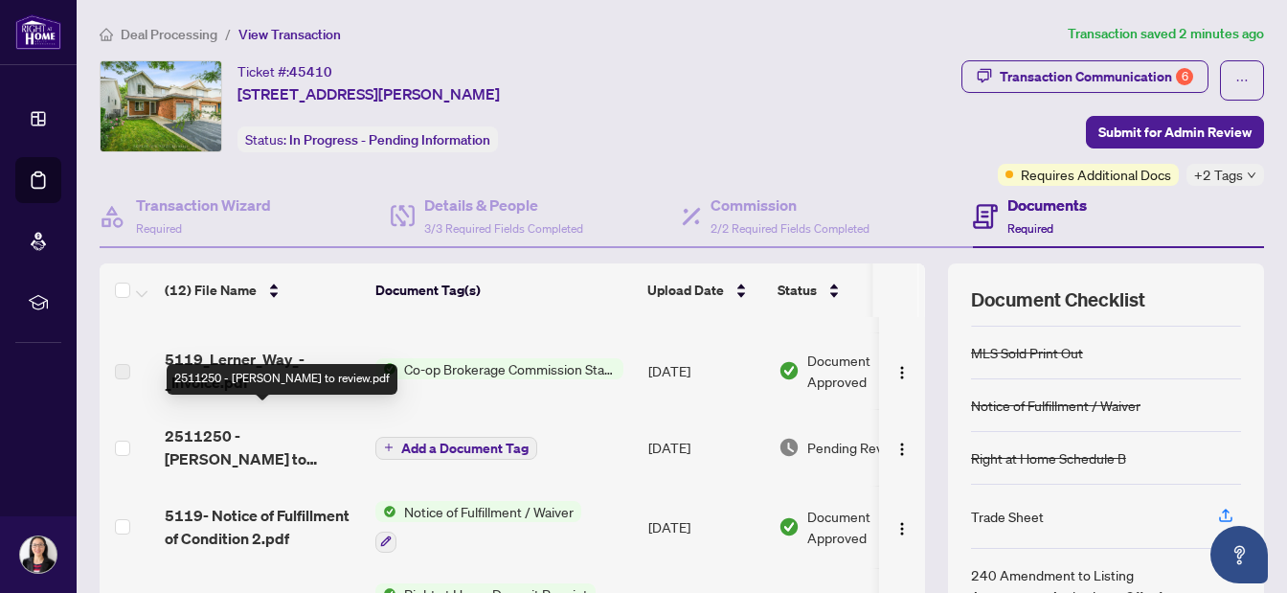
click at [241, 424] on span "2511250 - [PERSON_NAME] to review.pdf" at bounding box center [262, 447] width 195 height 46
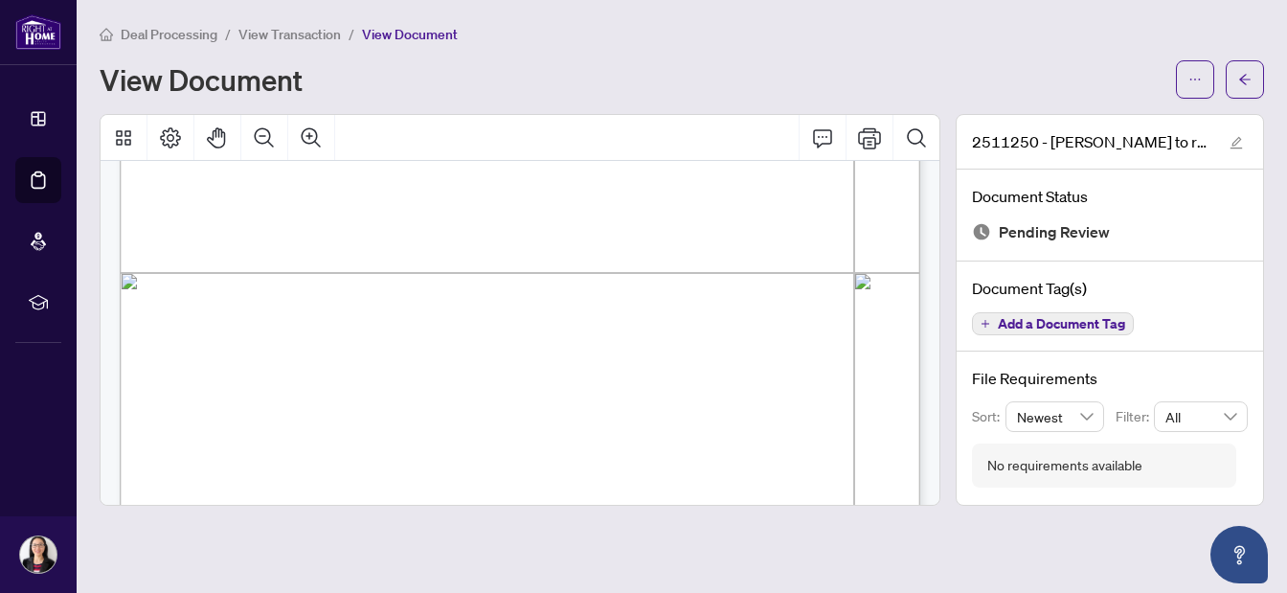
scroll to position [637, 0]
click at [866, 139] on icon "Print" at bounding box center [869, 137] width 23 height 23
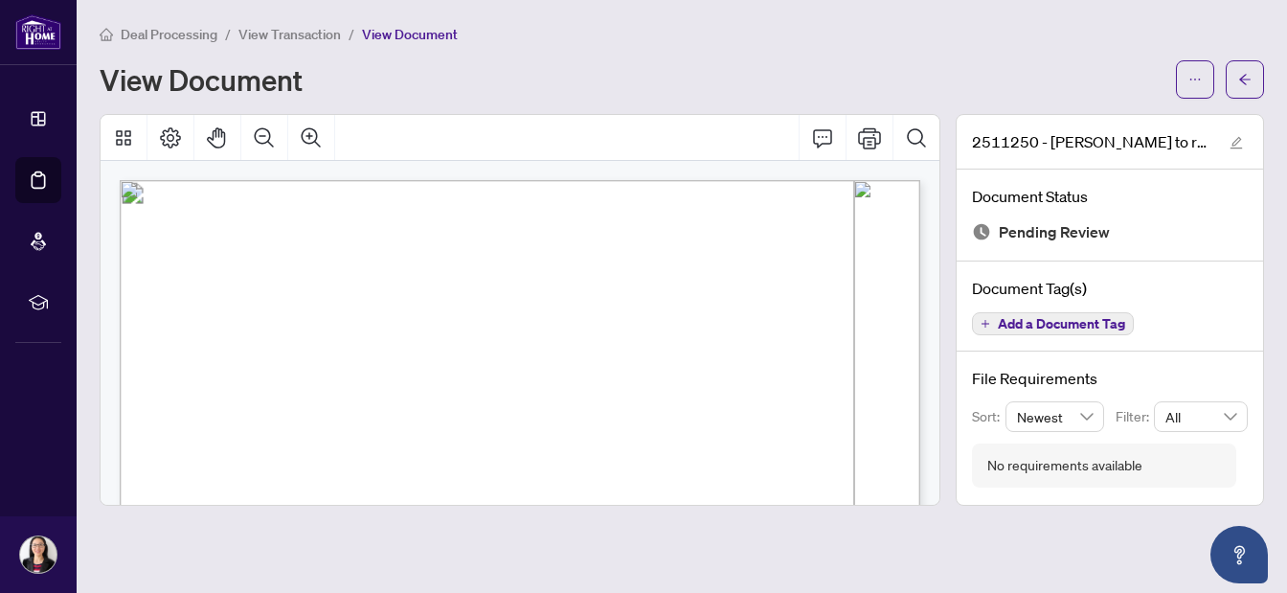
click at [283, 30] on span "View Transaction" at bounding box center [289, 34] width 102 height 17
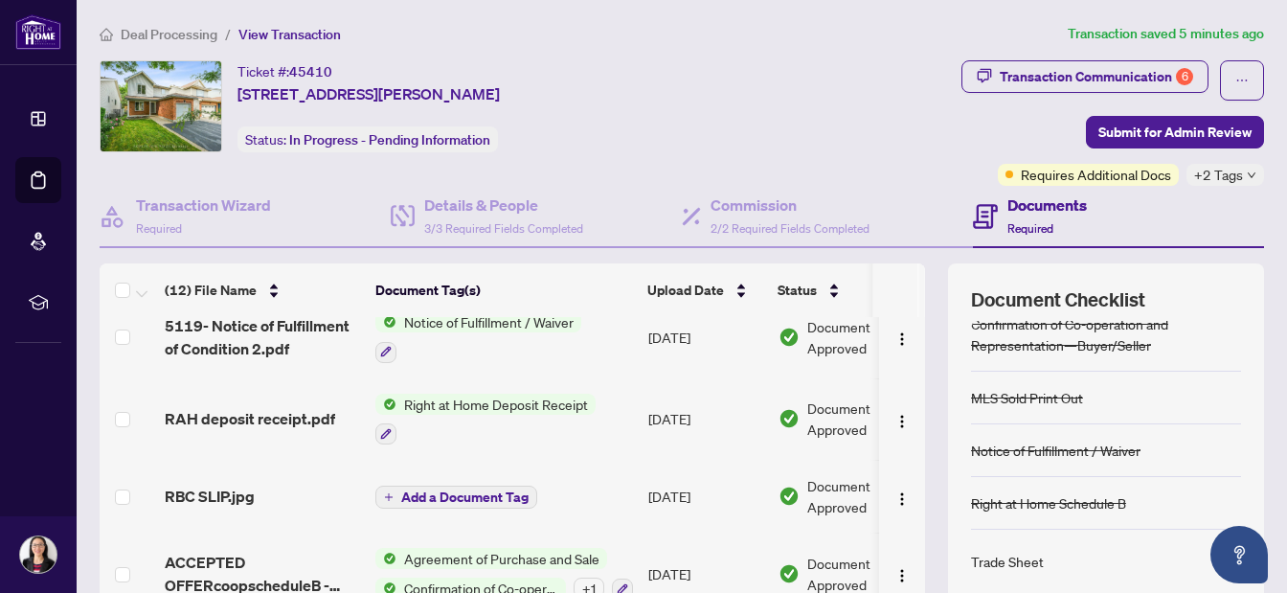
scroll to position [173, 0]
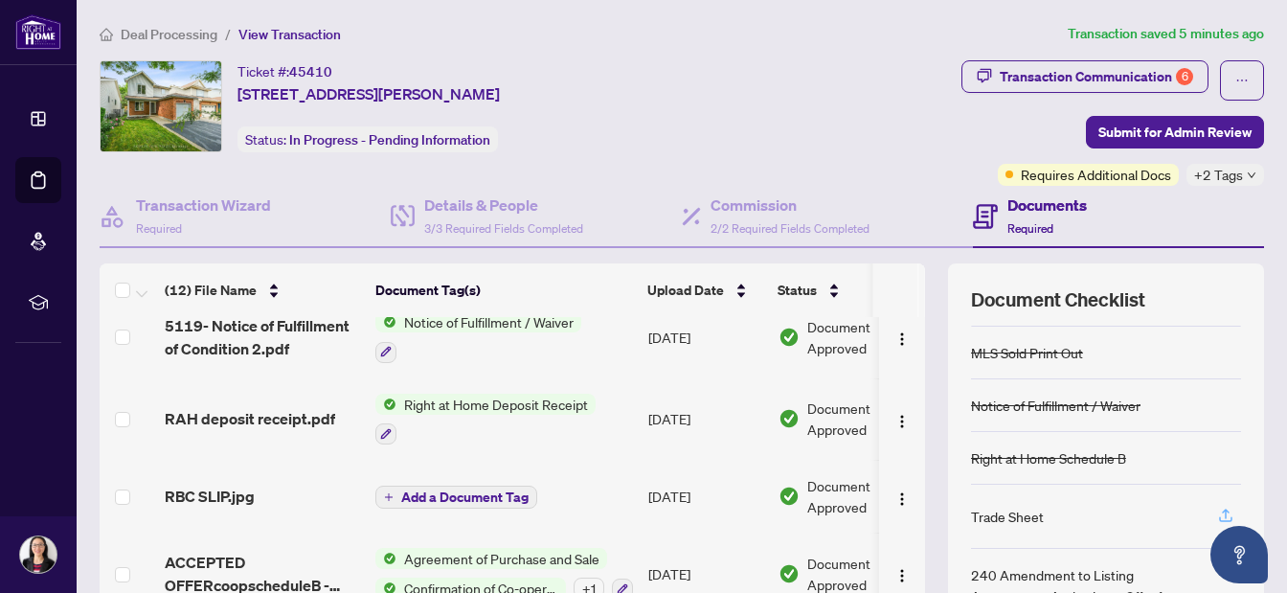
click at [1228, 508] on icon "button" at bounding box center [1225, 515] width 17 height 17
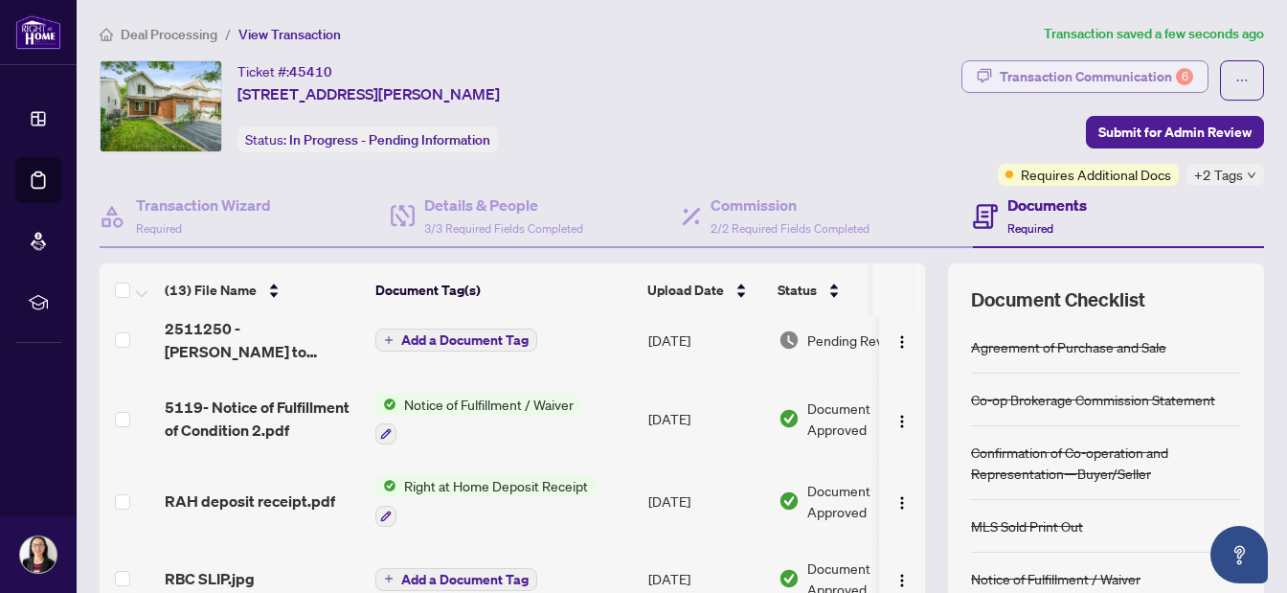
click at [1185, 76] on div "6" at bounding box center [1184, 76] width 17 height 17
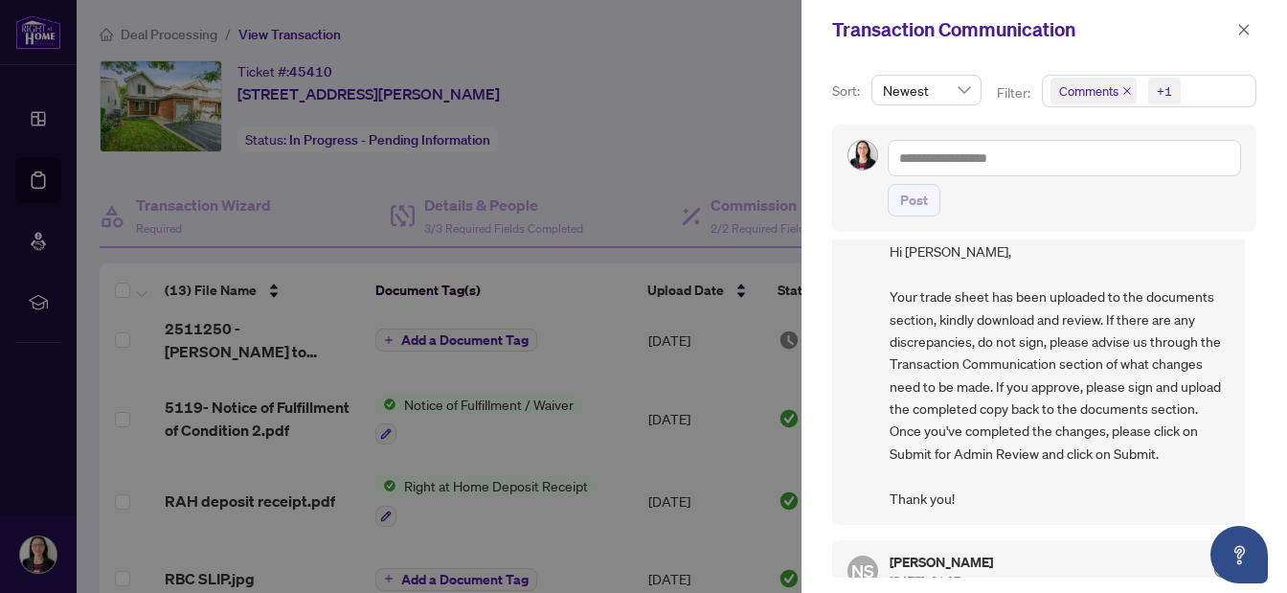
scroll to position [349, 0]
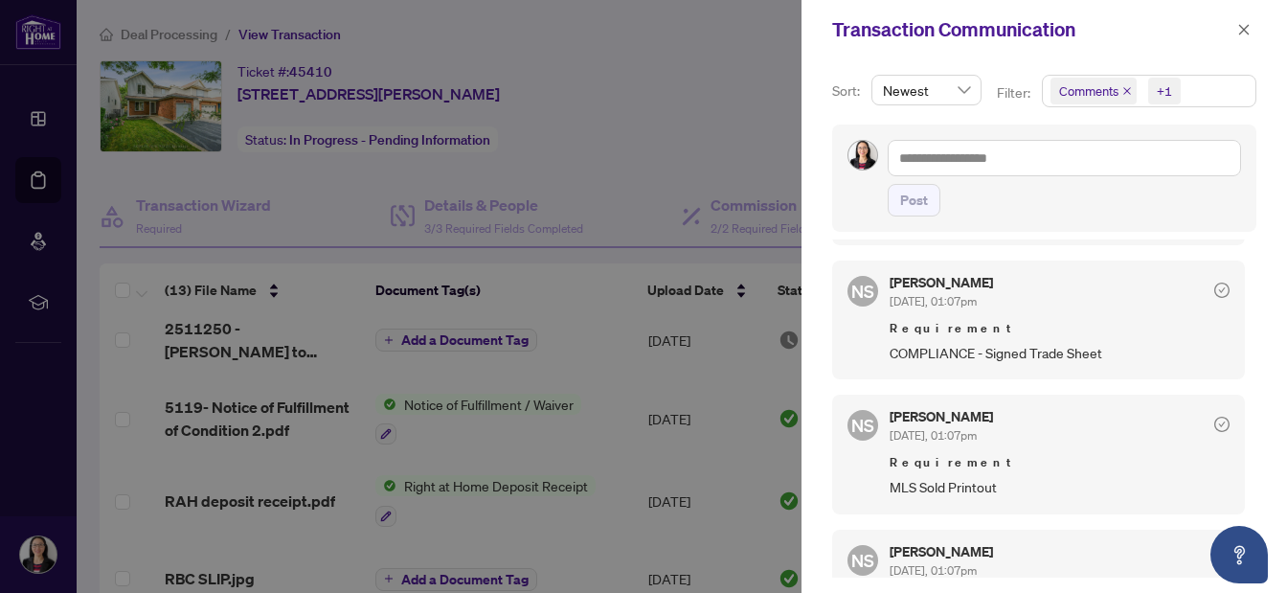
click at [733, 141] on div at bounding box center [643, 296] width 1287 height 593
click at [1244, 23] on icon "close" at bounding box center [1243, 29] width 13 height 13
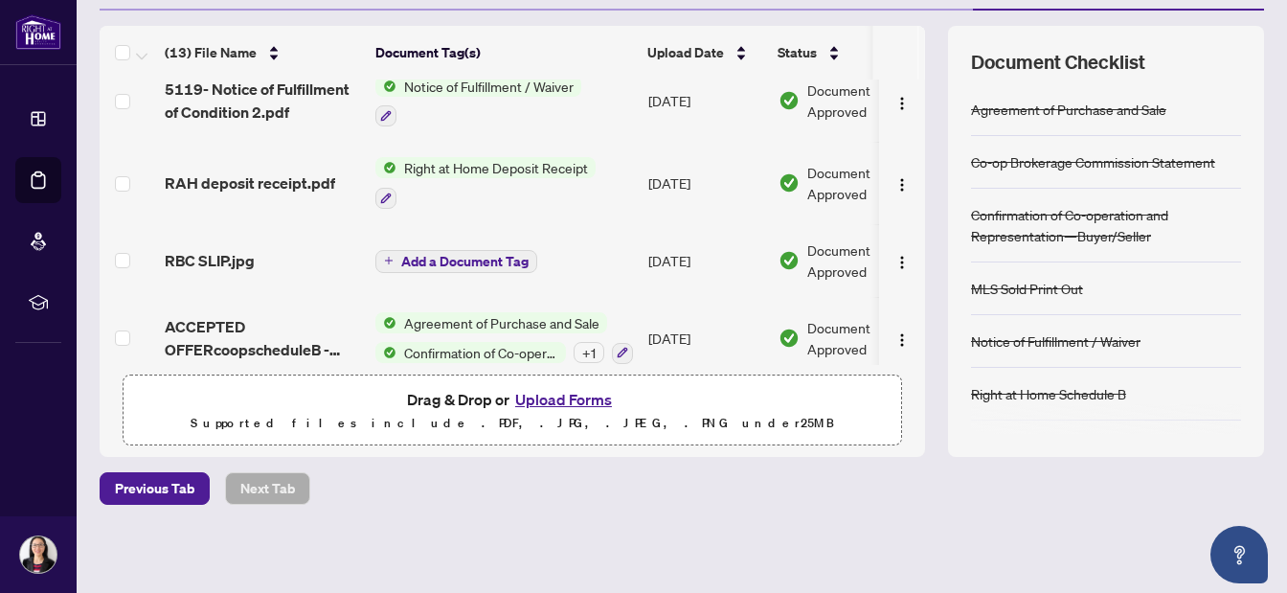
scroll to position [0, 0]
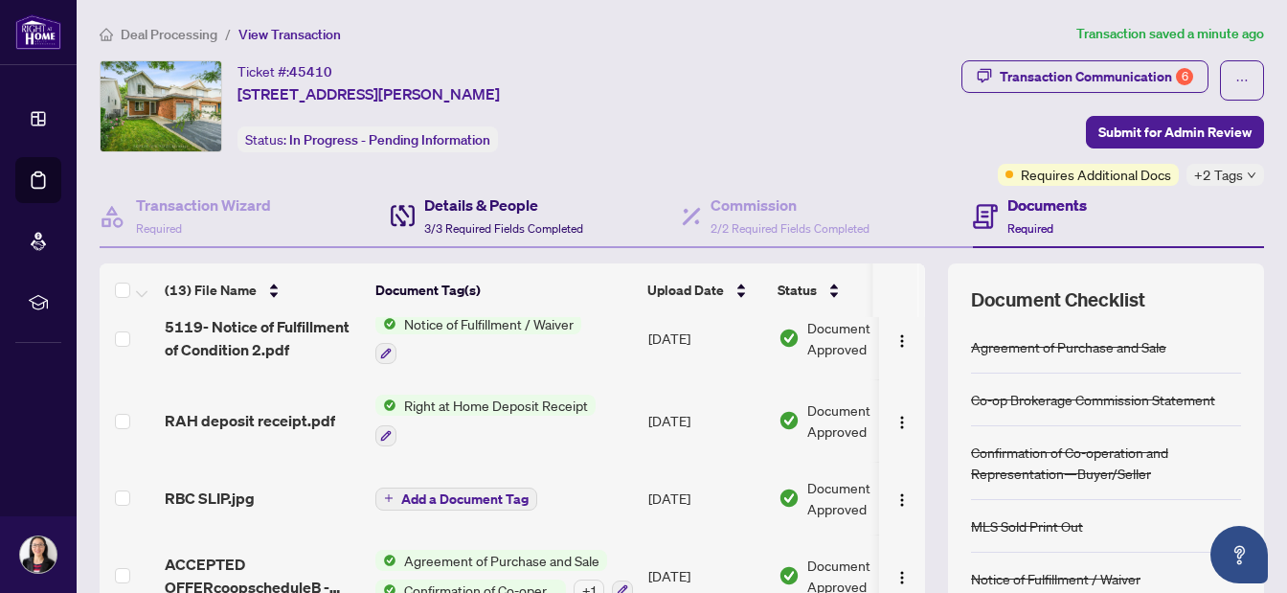
click at [479, 206] on h4 "Details & People" at bounding box center [503, 204] width 159 height 23
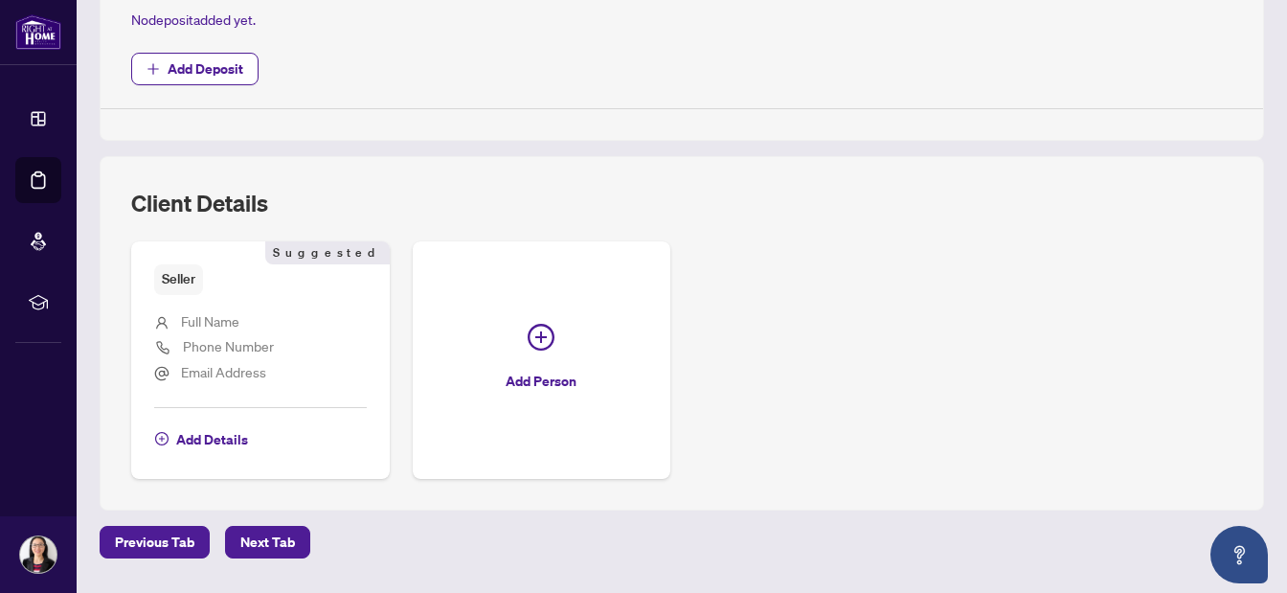
scroll to position [906, 0]
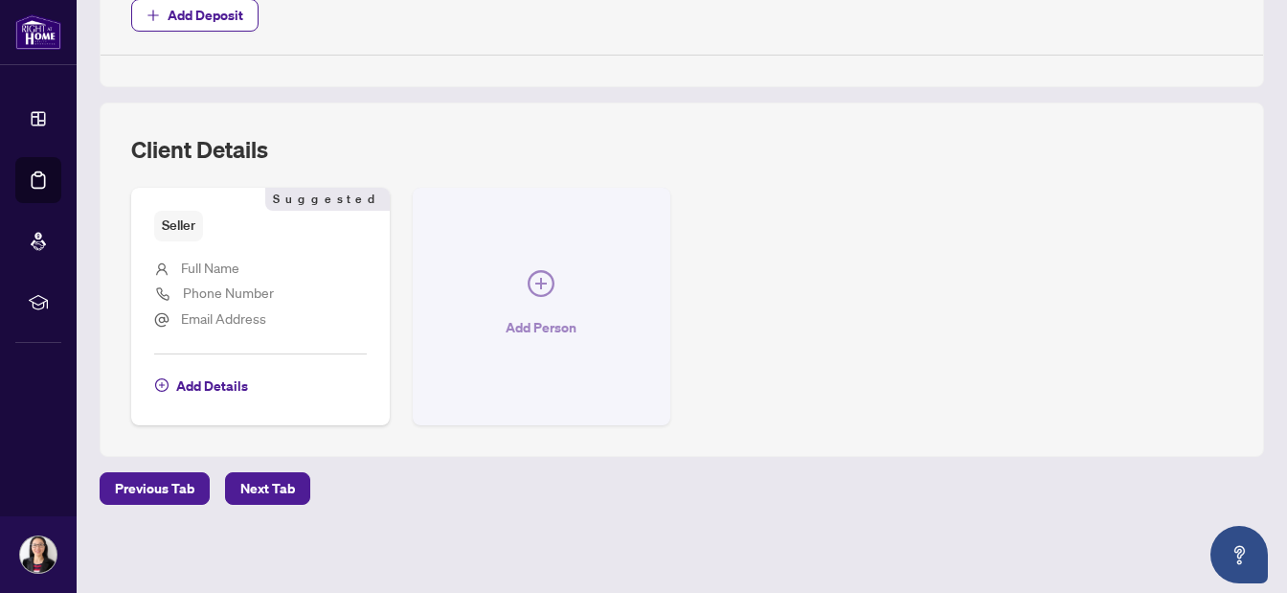
click at [546, 282] on icon "plus-circle" at bounding box center [540, 283] width 11 height 11
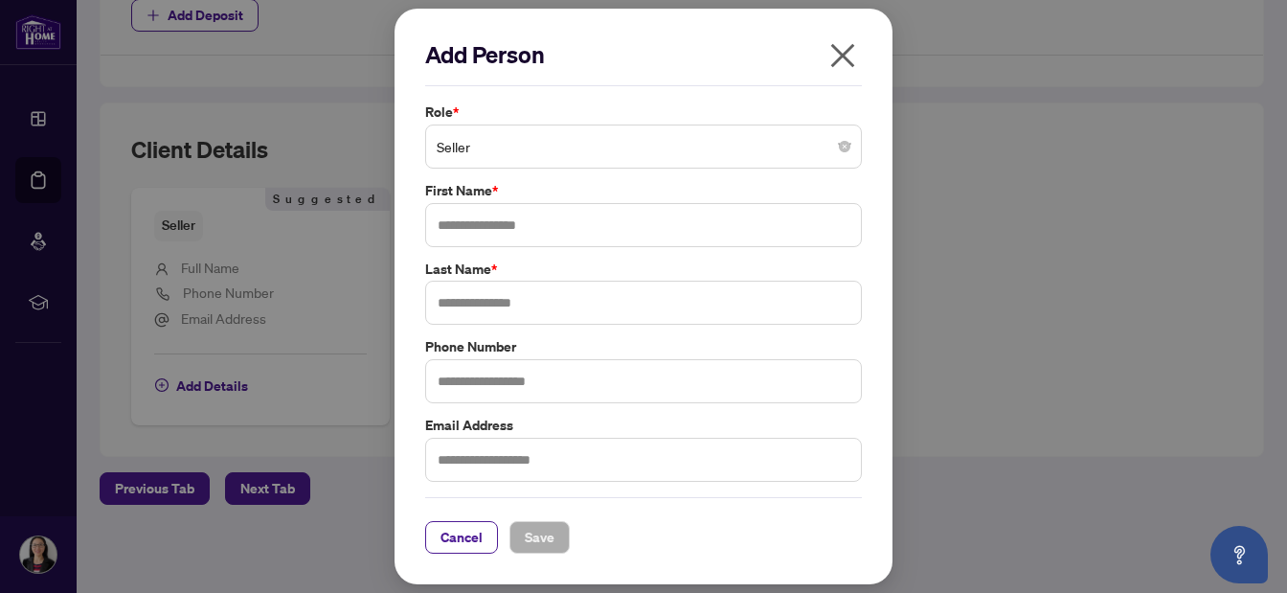
click at [631, 154] on span "Seller" at bounding box center [644, 146] width 414 height 36
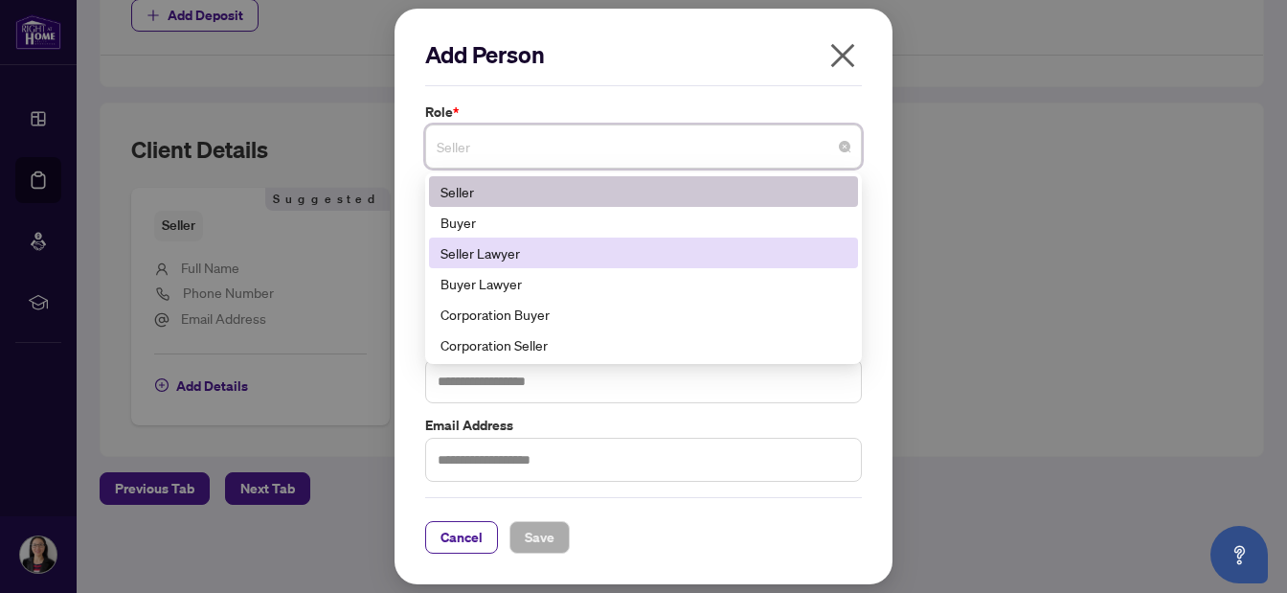
click at [579, 255] on div "Seller Lawyer" at bounding box center [644, 252] width 406 height 21
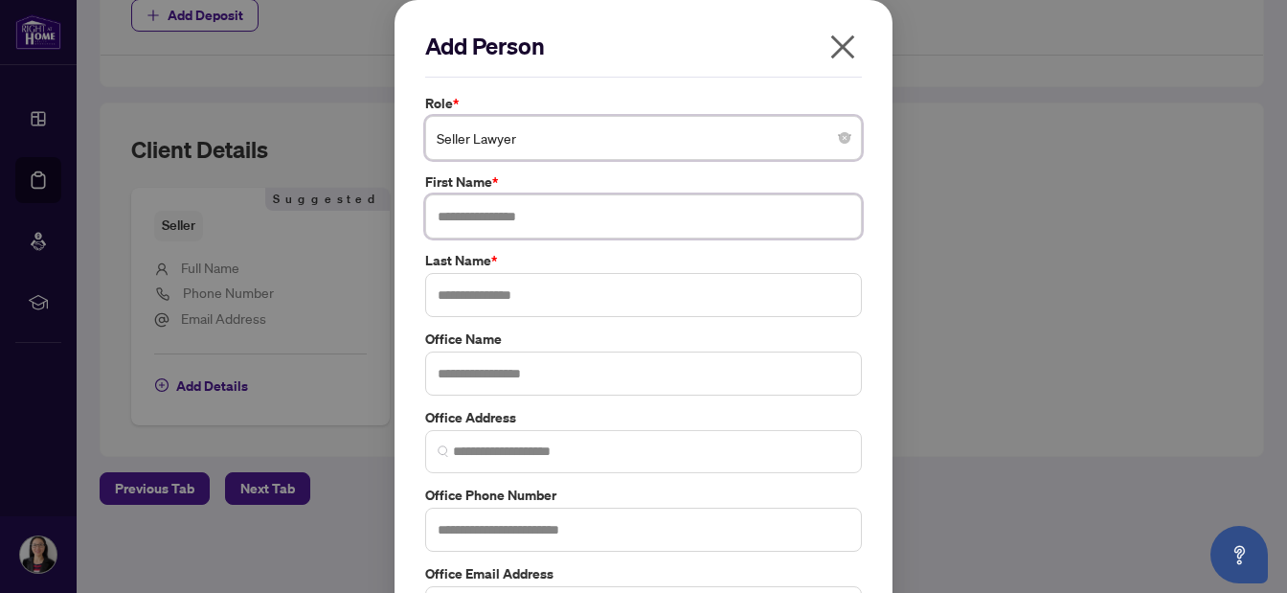
click at [572, 216] on input "text" at bounding box center [643, 216] width 437 height 44
type input "****"
click at [525, 285] on input "text" at bounding box center [643, 295] width 437 height 44
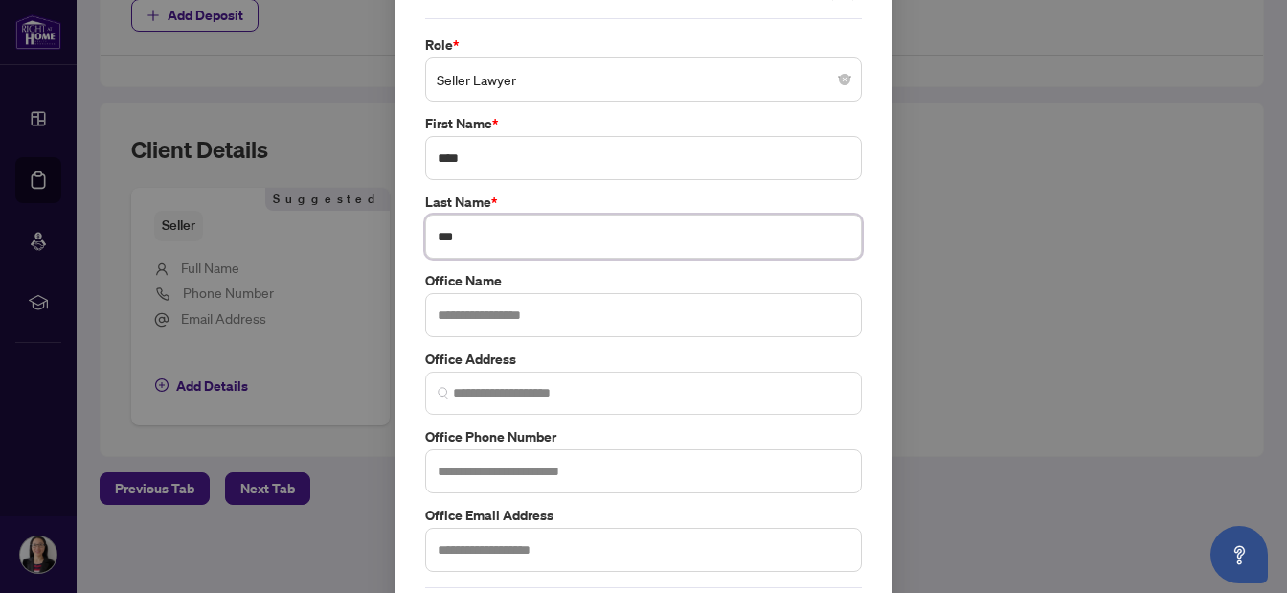
scroll to position [140, 0]
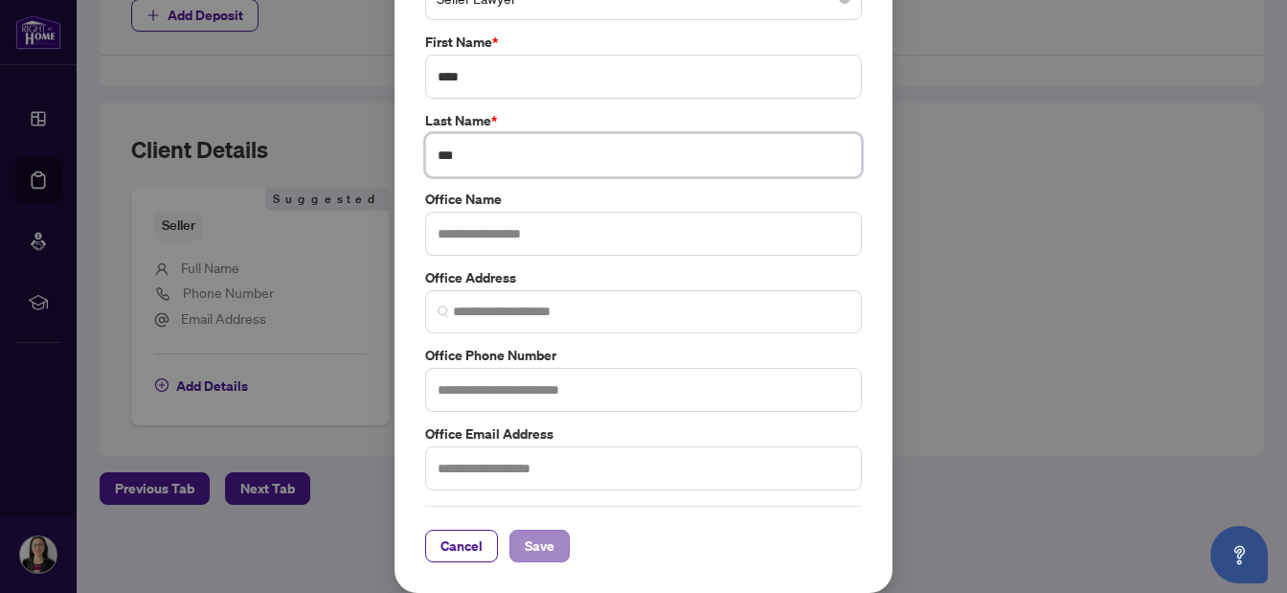
type input "***"
click at [541, 546] on span "Save" at bounding box center [540, 546] width 30 height 31
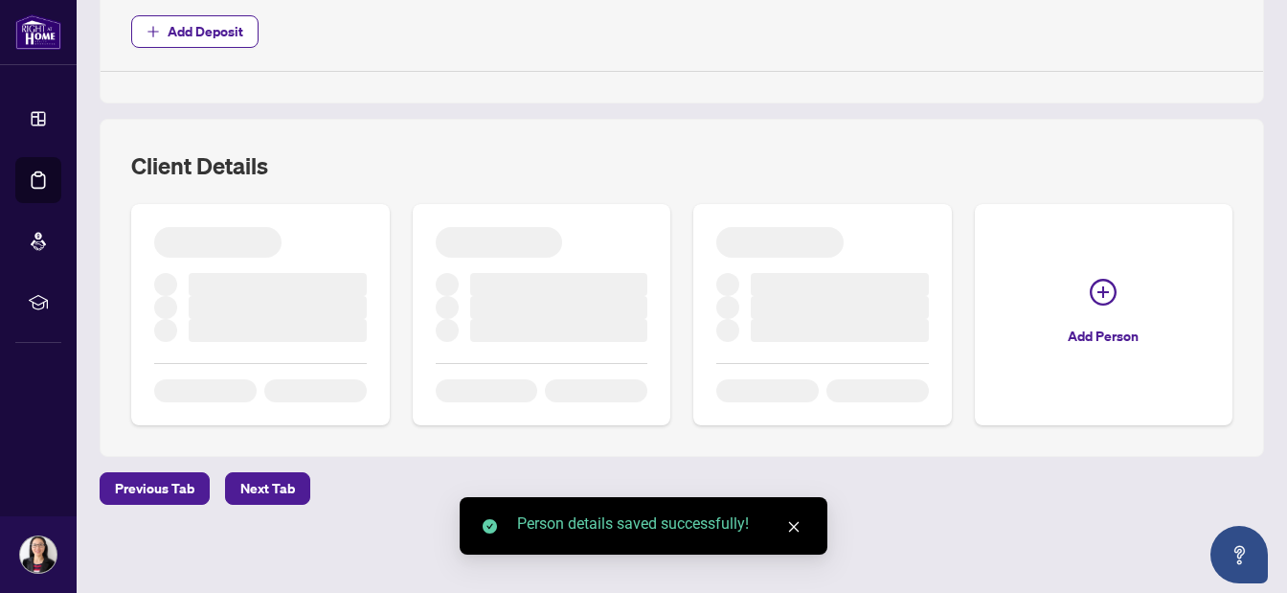
scroll to position [906, 0]
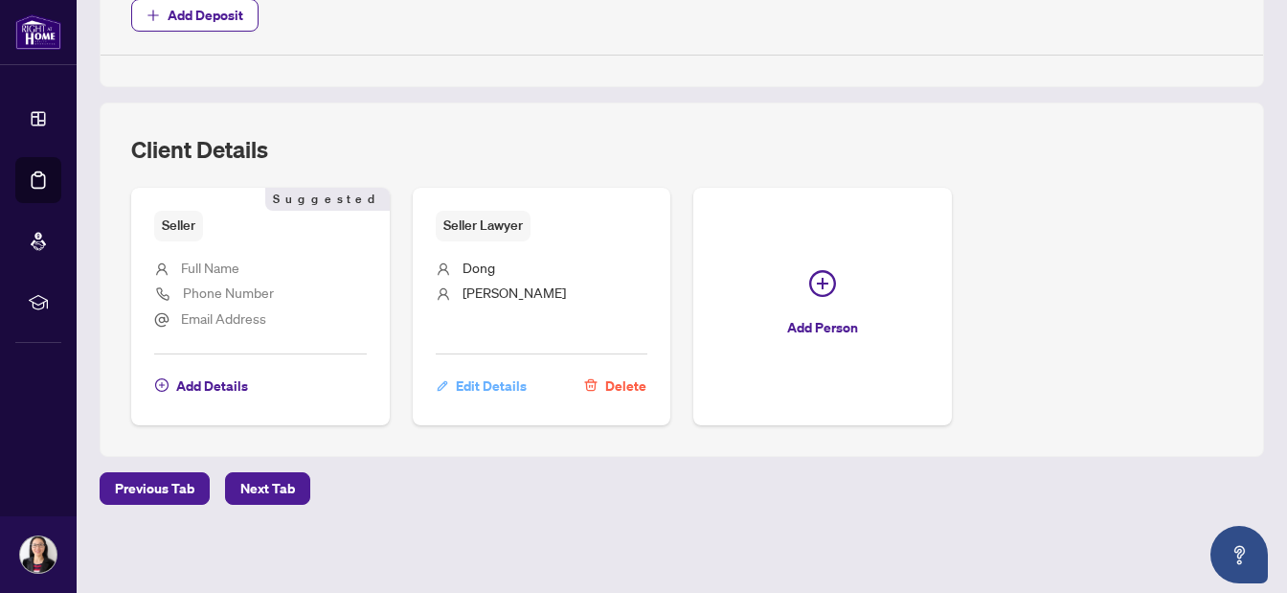
click at [499, 386] on span "Edit Details" at bounding box center [491, 386] width 71 height 31
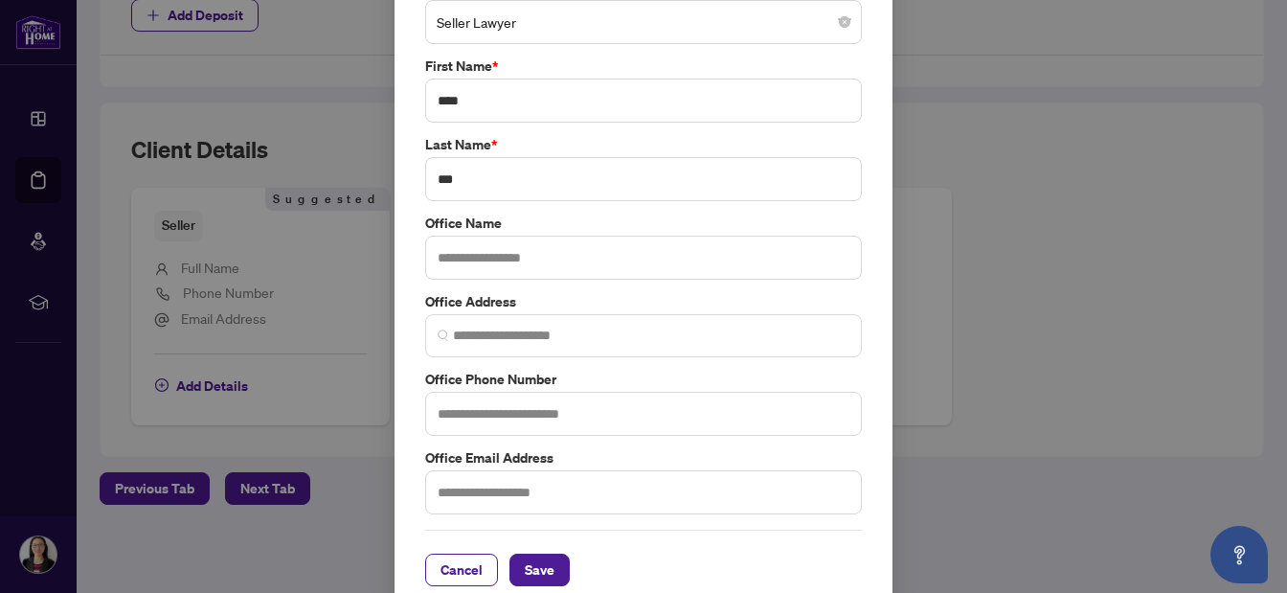
scroll to position [140, 0]
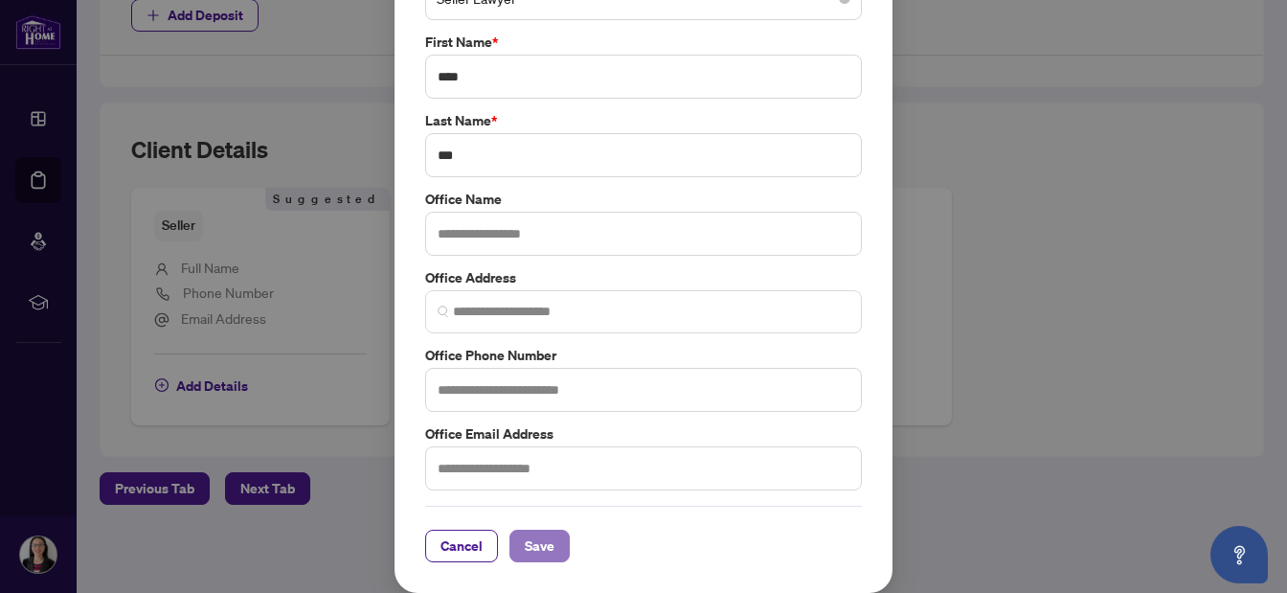
click at [527, 551] on span "Save" at bounding box center [540, 546] width 30 height 31
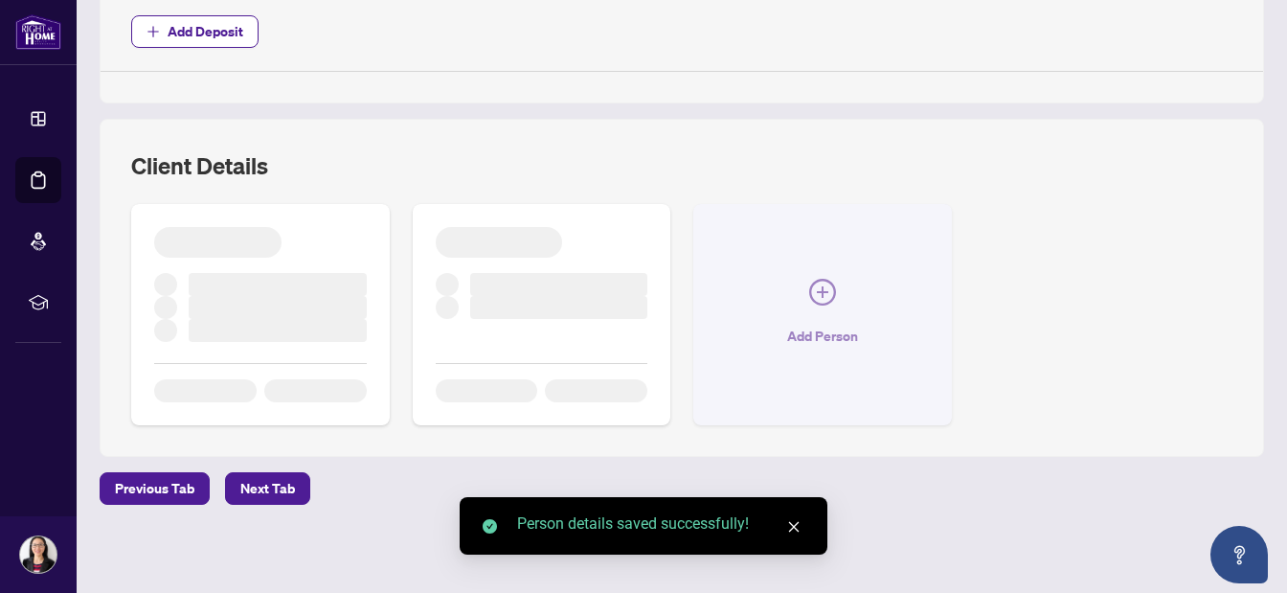
scroll to position [906, 0]
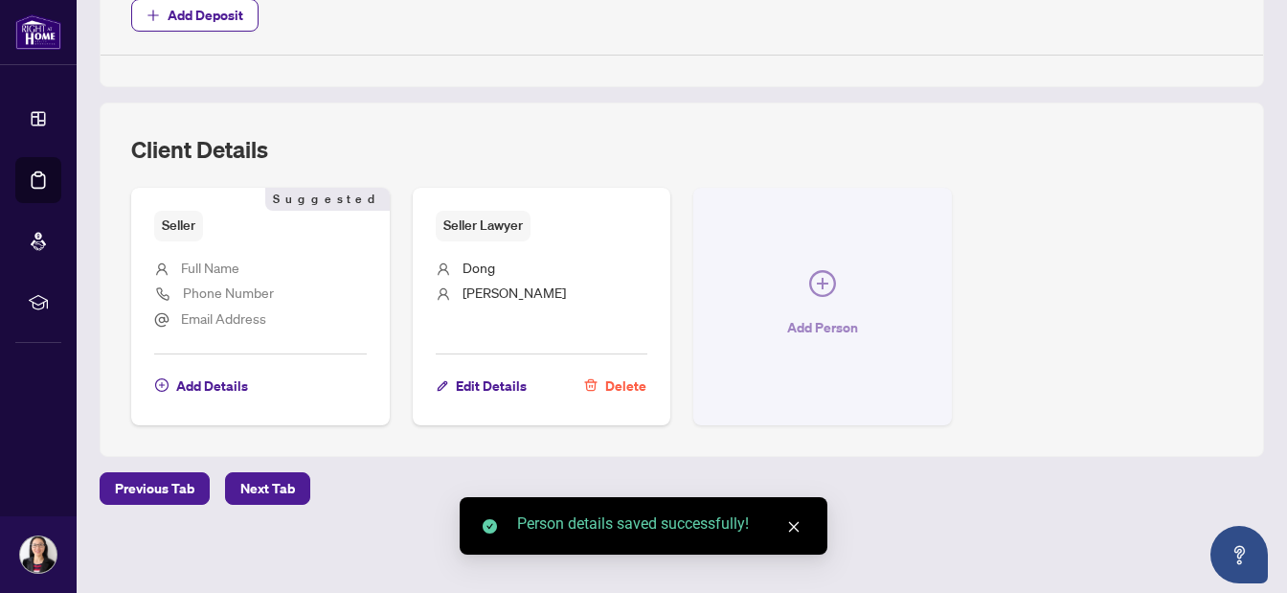
click at [823, 292] on icon "plus-circle" at bounding box center [822, 283] width 27 height 27
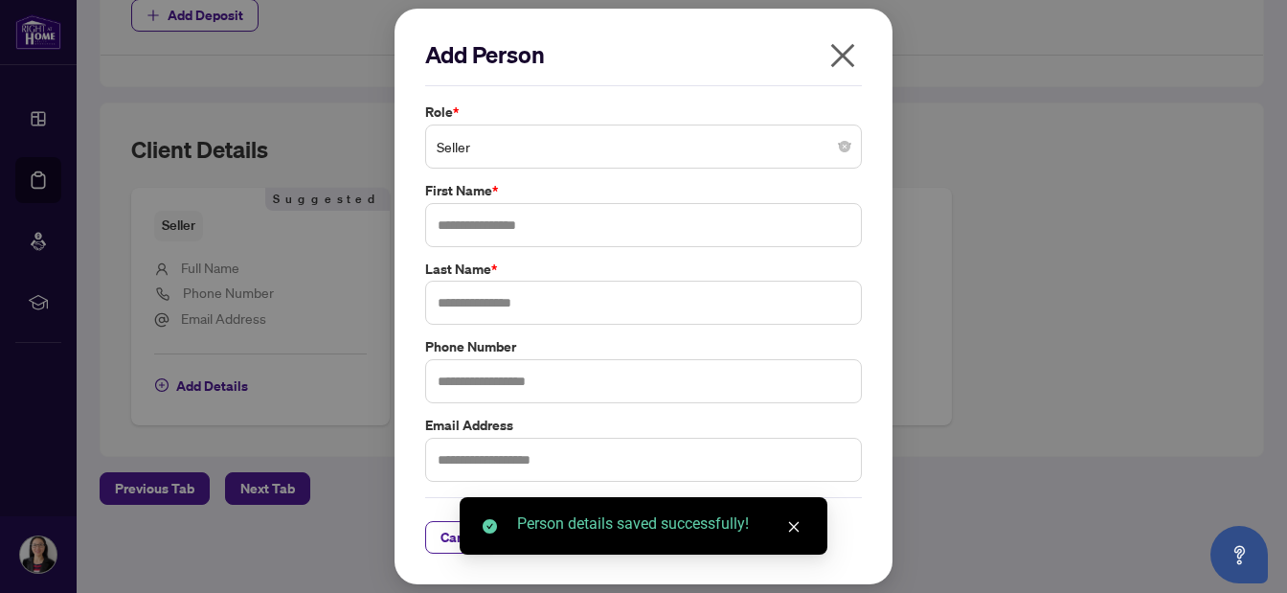
click at [701, 142] on span "Seller" at bounding box center [644, 146] width 414 height 36
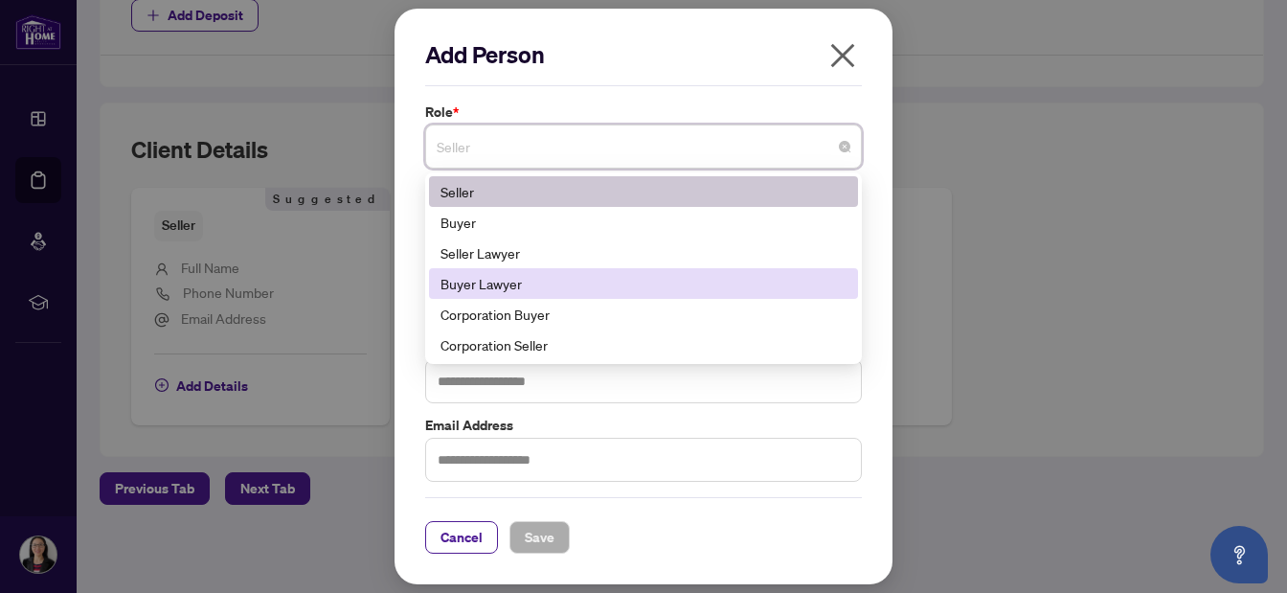
click at [560, 278] on div "Buyer Lawyer" at bounding box center [644, 283] width 406 height 21
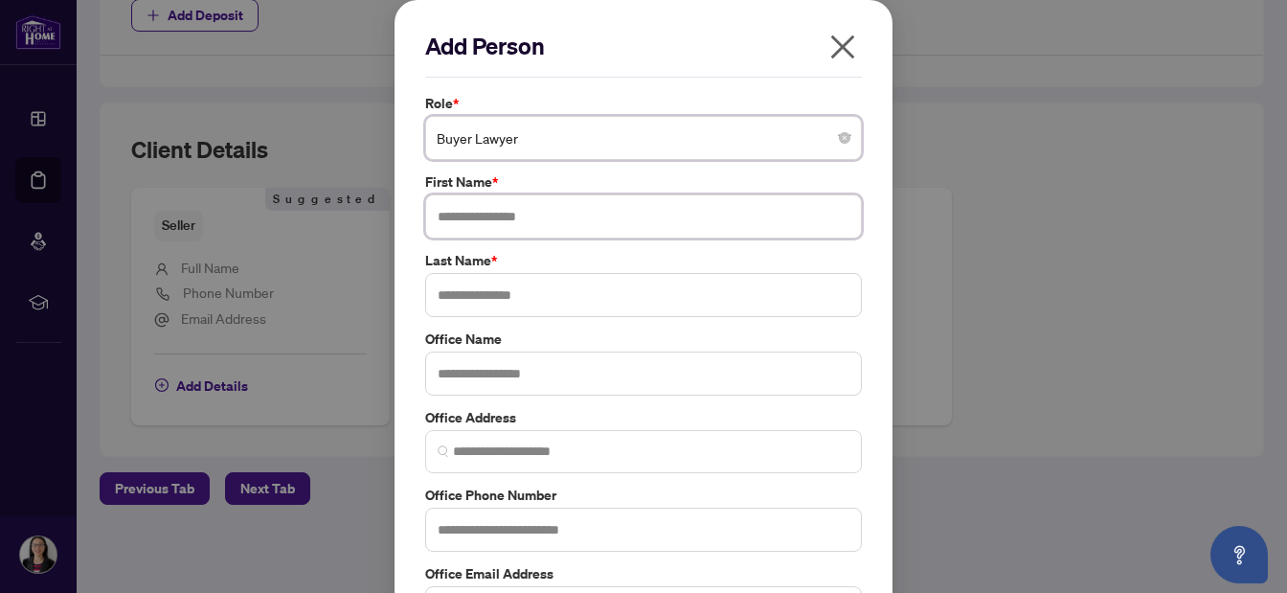
click at [556, 216] on input "text" at bounding box center [643, 216] width 437 height 44
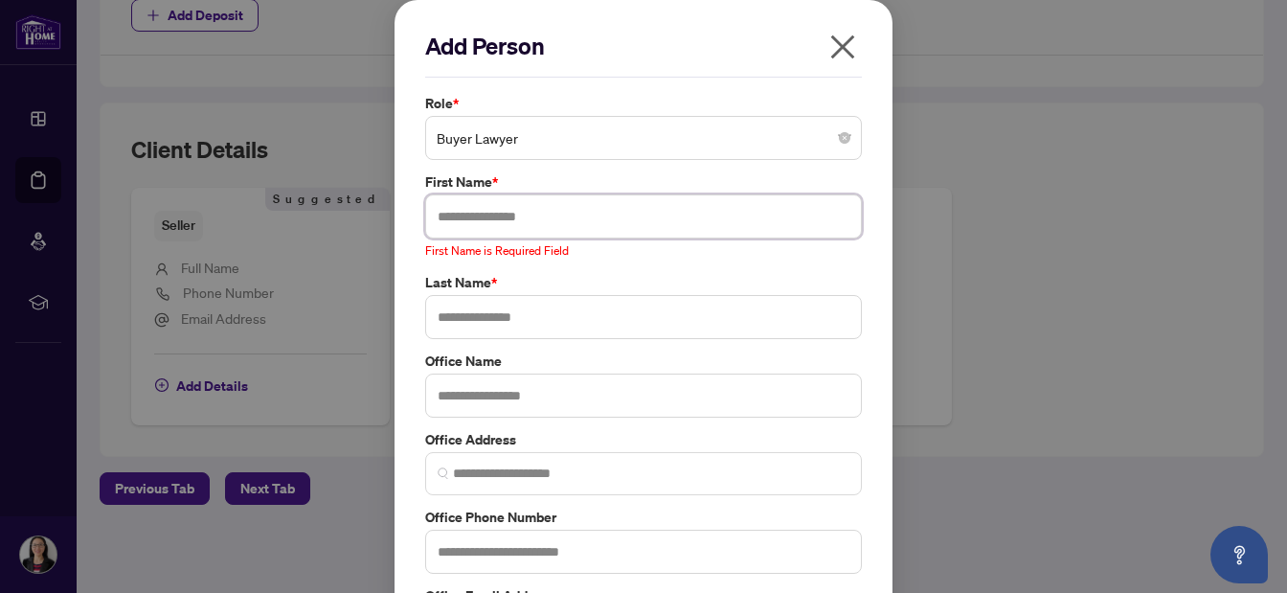
paste input "********"
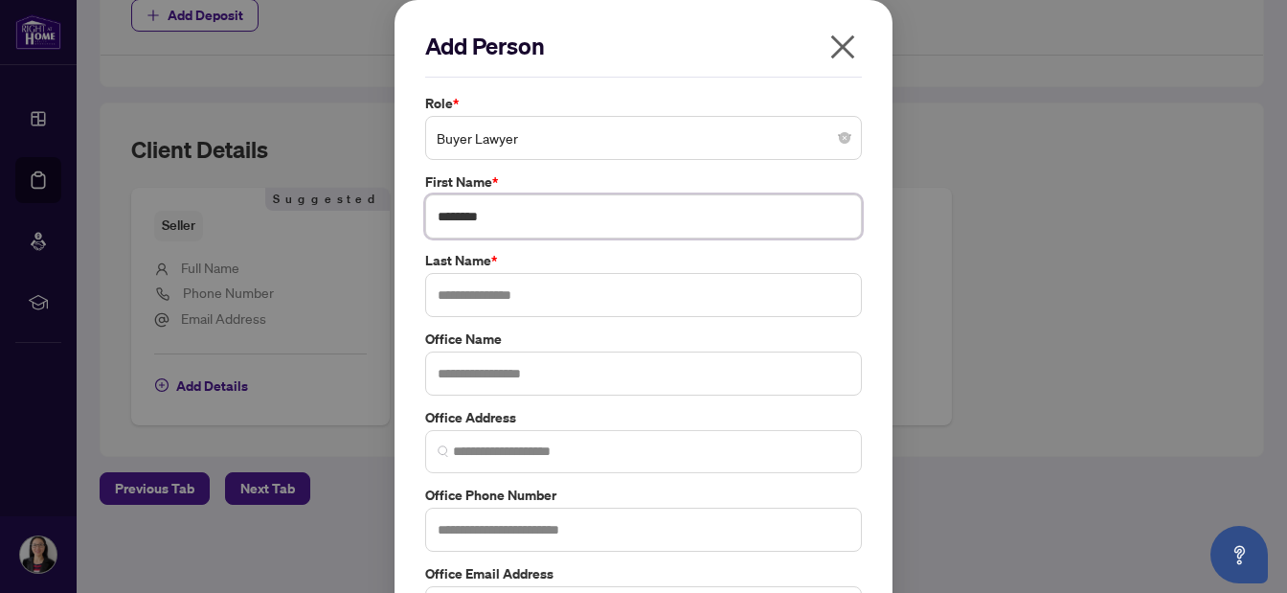
type input "********"
click at [451, 298] on input "text" at bounding box center [643, 295] width 437 height 44
paste input "********"
drag, startPoint x: 475, startPoint y: 293, endPoint x: 418, endPoint y: 293, distance: 57.5
click at [418, 293] on div "Add Person Role * Buyer Lawyer 5 6 11 Seller Buyer Seller Lawyer Buyer Lawyer C…" at bounding box center [644, 366] width 498 height 733
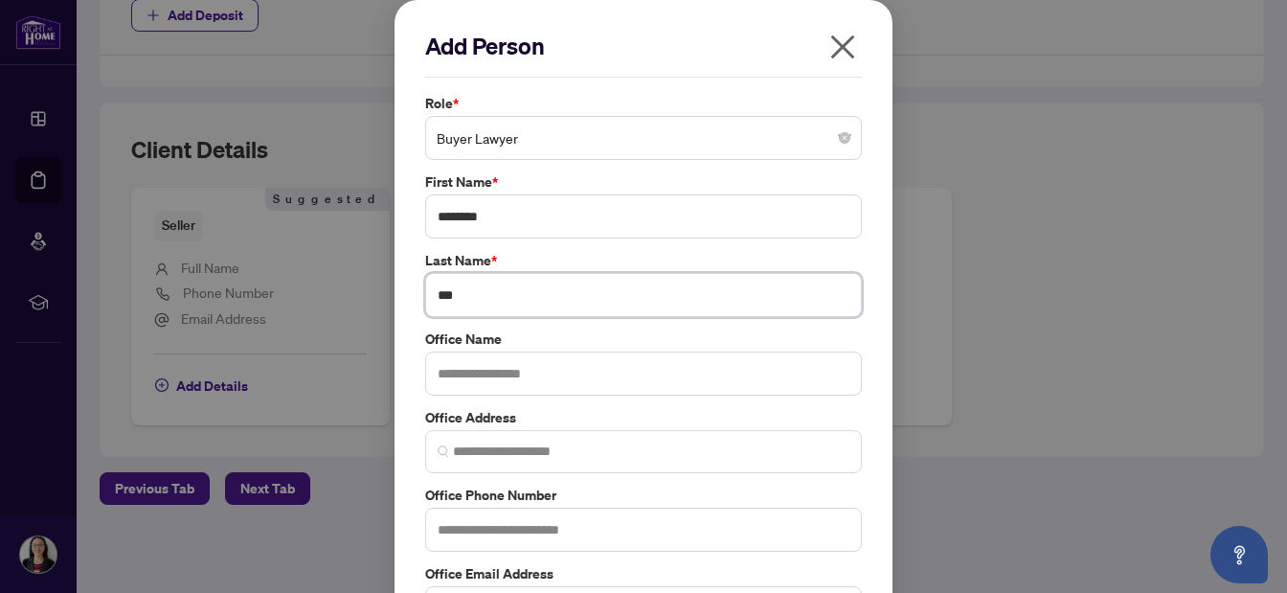
type input "***"
drag, startPoint x: 469, startPoint y: 218, endPoint x: 538, endPoint y: 216, distance: 69.0
click at [537, 216] on input "********" at bounding box center [643, 216] width 437 height 44
type input "****"
click at [516, 299] on input "***" at bounding box center [643, 295] width 437 height 44
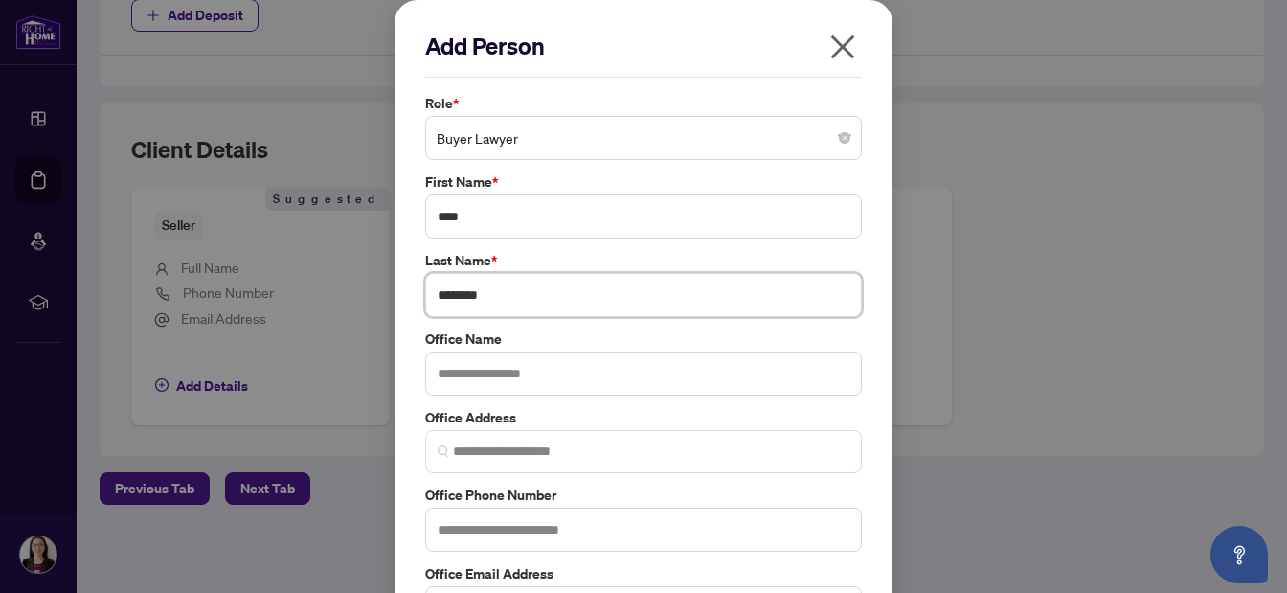
paste input "********"
drag, startPoint x: 456, startPoint y: 295, endPoint x: 574, endPoint y: 285, distance: 118.2
click at [573, 285] on input "**********" at bounding box center [643, 295] width 437 height 44
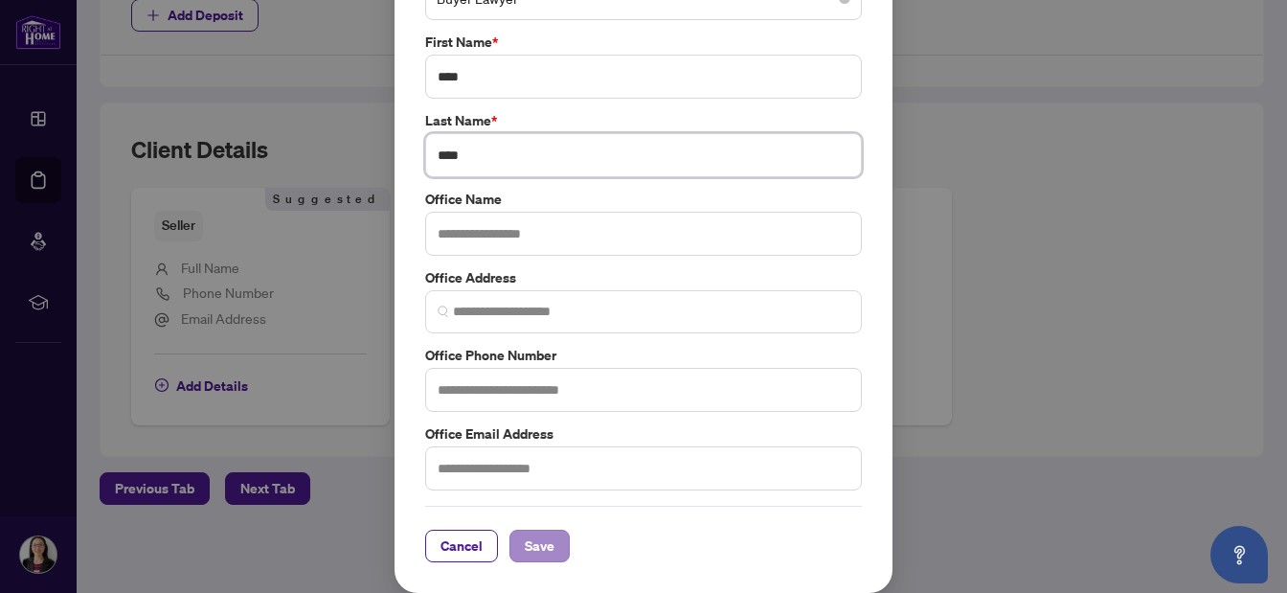
type input "***"
click at [530, 551] on span "Save" at bounding box center [540, 546] width 30 height 31
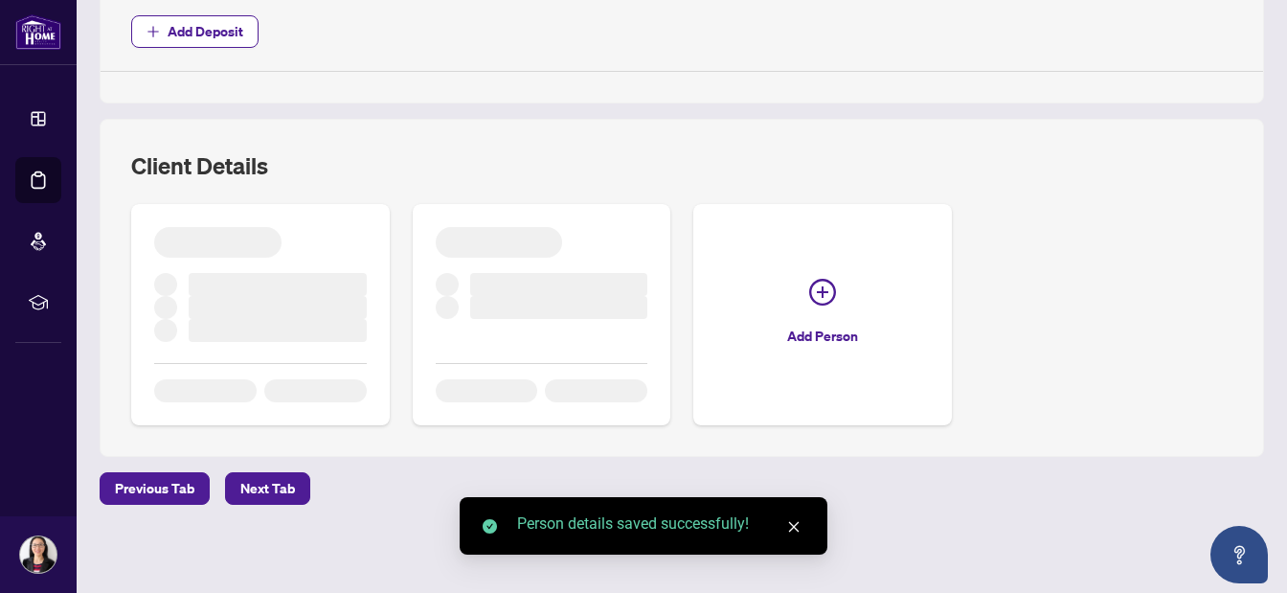
scroll to position [906, 0]
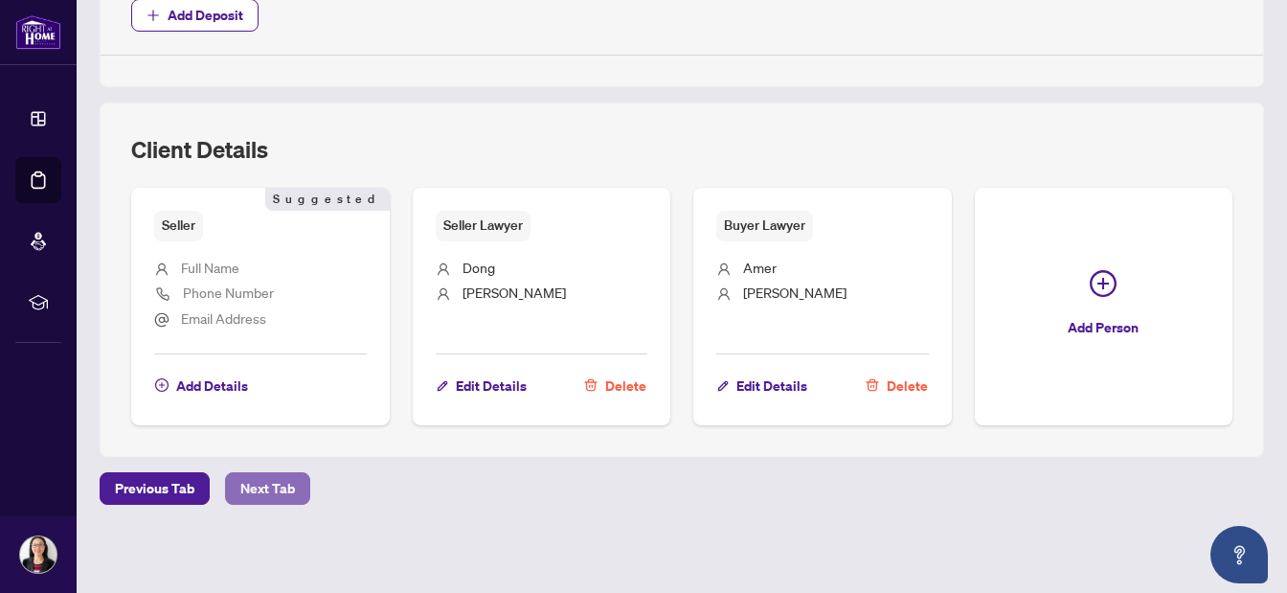
click at [269, 486] on span "Next Tab" at bounding box center [267, 488] width 55 height 31
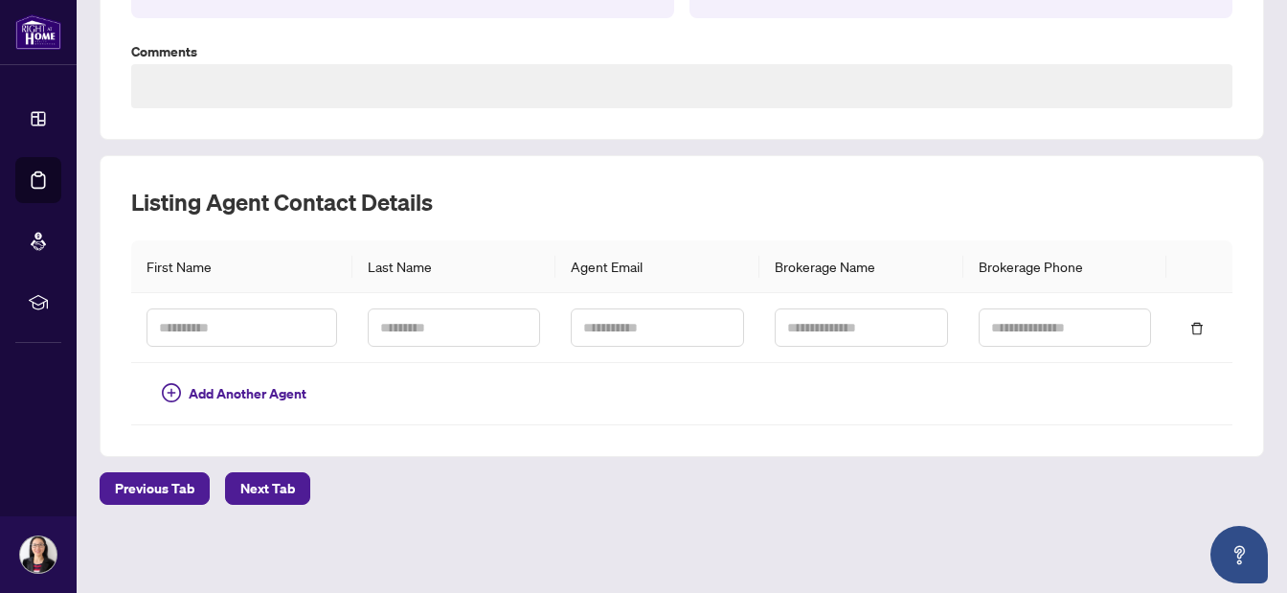
type textarea "**********"
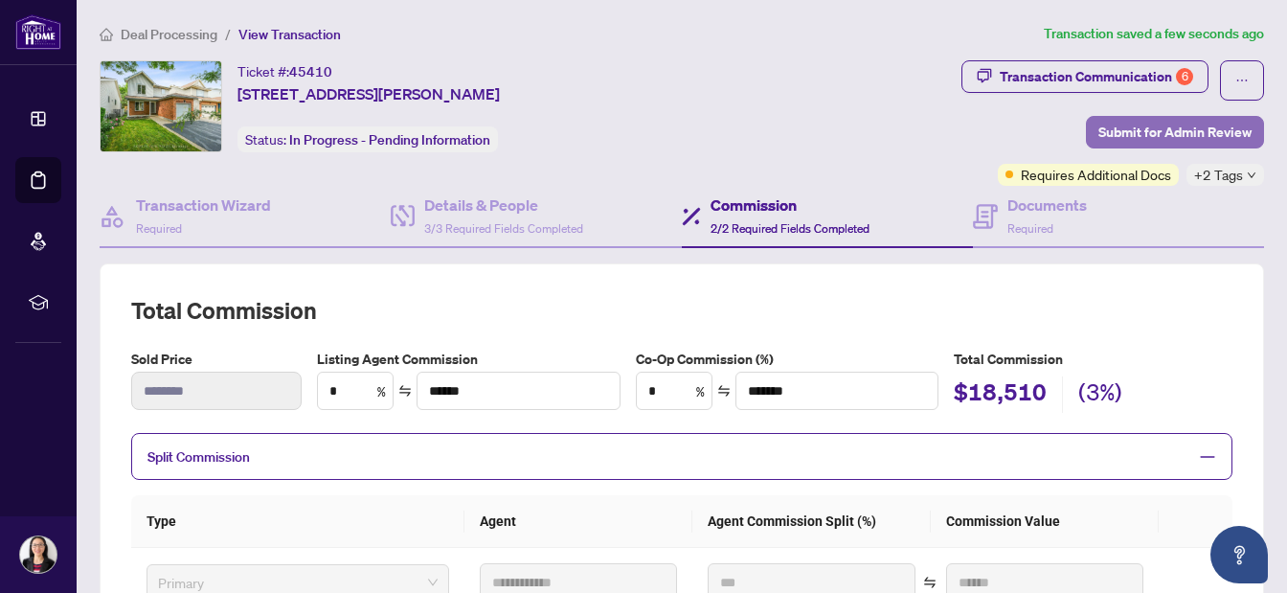
click at [1219, 132] on span "Submit for Admin Review" at bounding box center [1175, 132] width 153 height 31
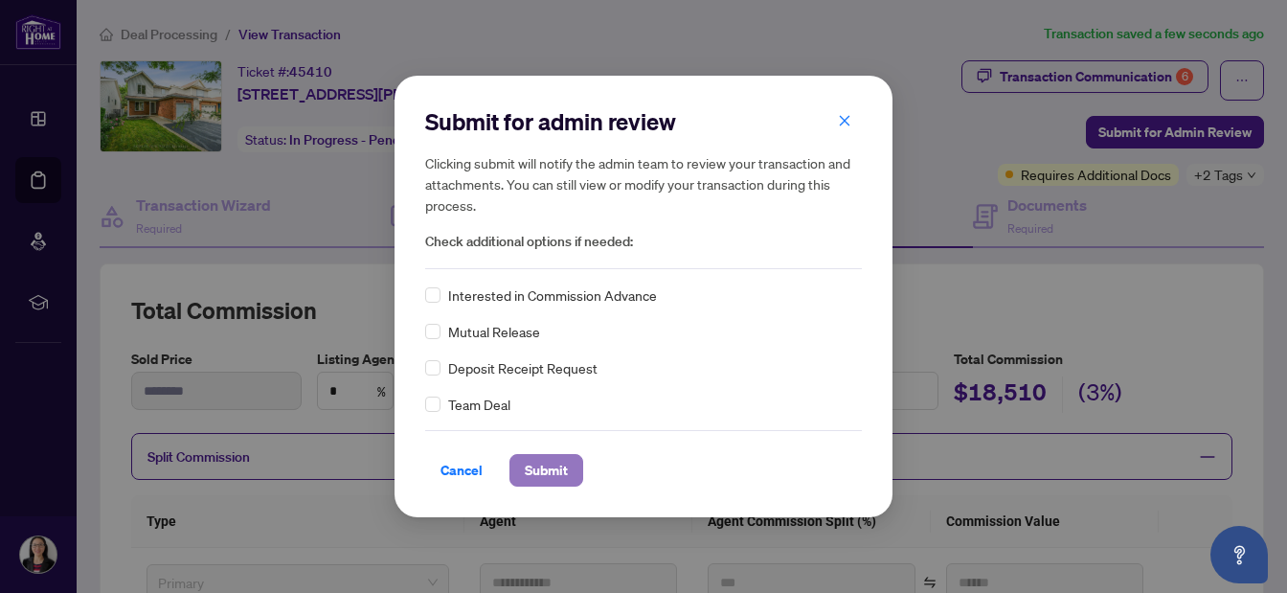
click at [551, 467] on span "Submit" at bounding box center [546, 470] width 43 height 31
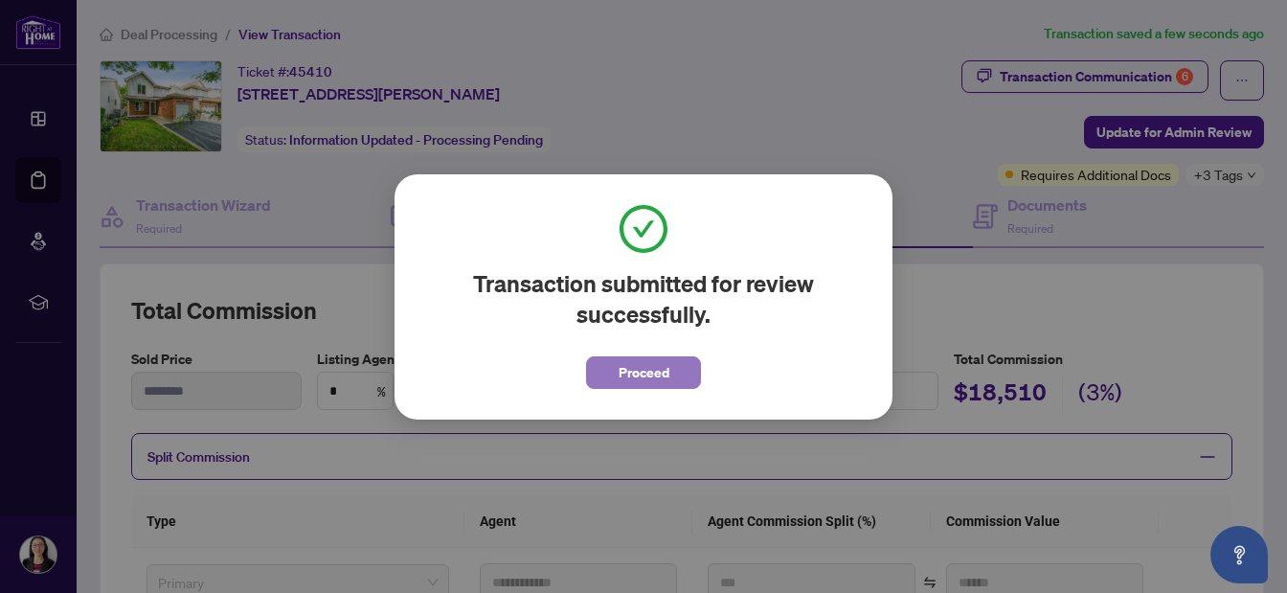
click at [650, 373] on span "Proceed" at bounding box center [644, 372] width 51 height 31
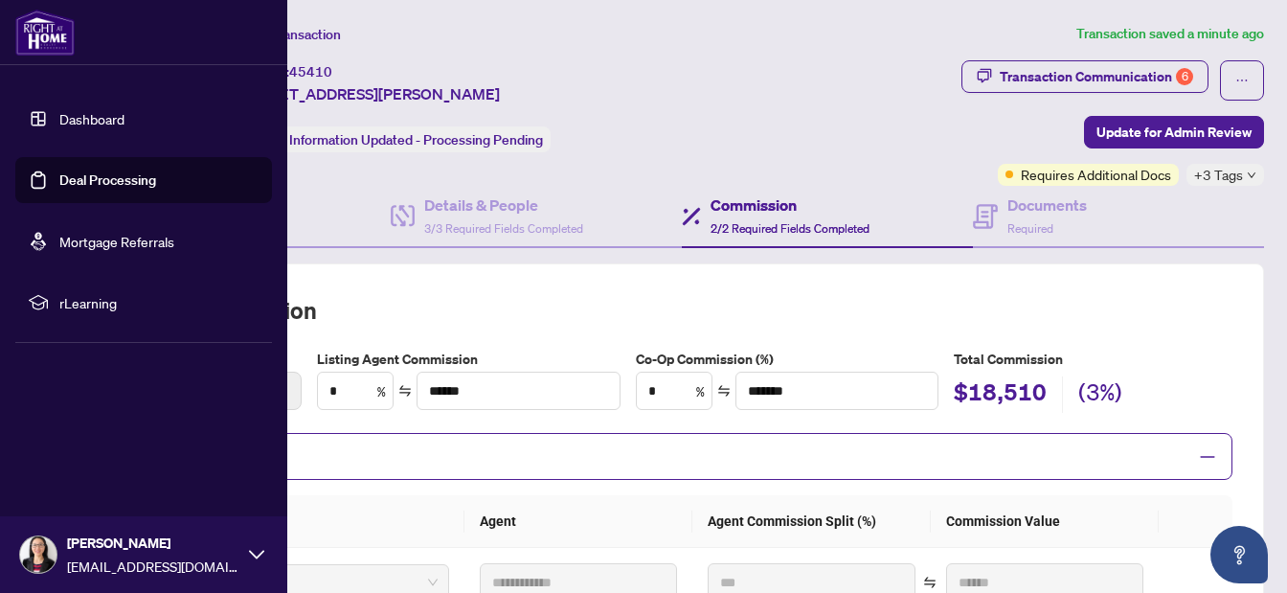
click at [79, 177] on link "Deal Processing" at bounding box center [107, 179] width 97 height 17
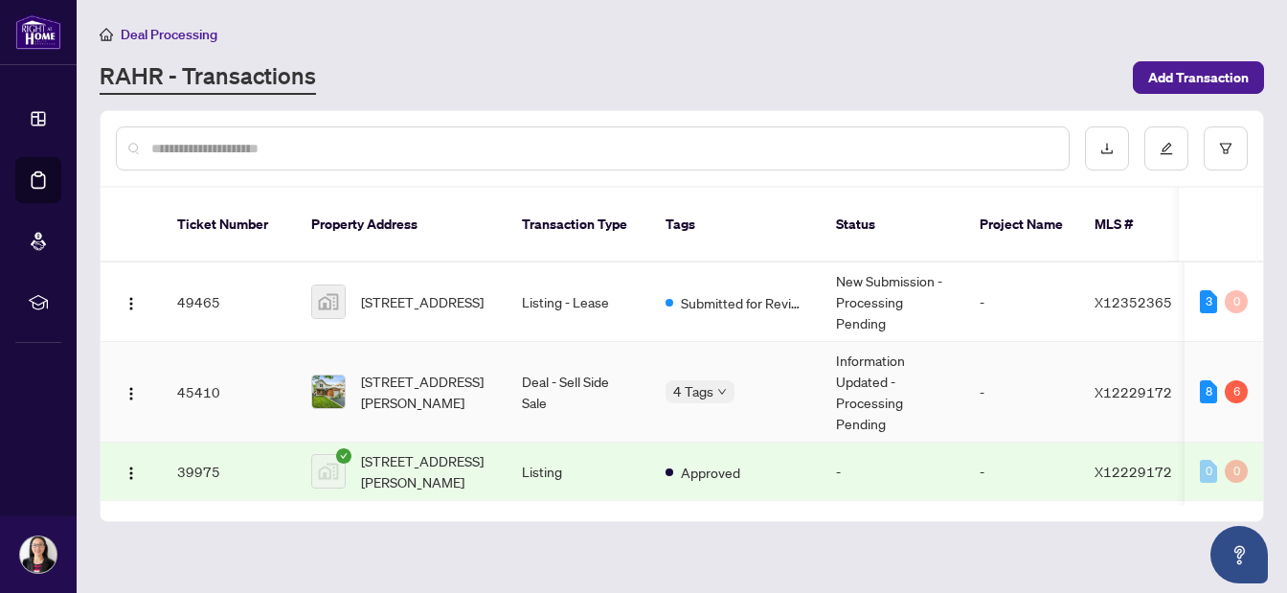
click at [598, 378] on td "Deal - Sell Side Sale" at bounding box center [579, 392] width 144 height 101
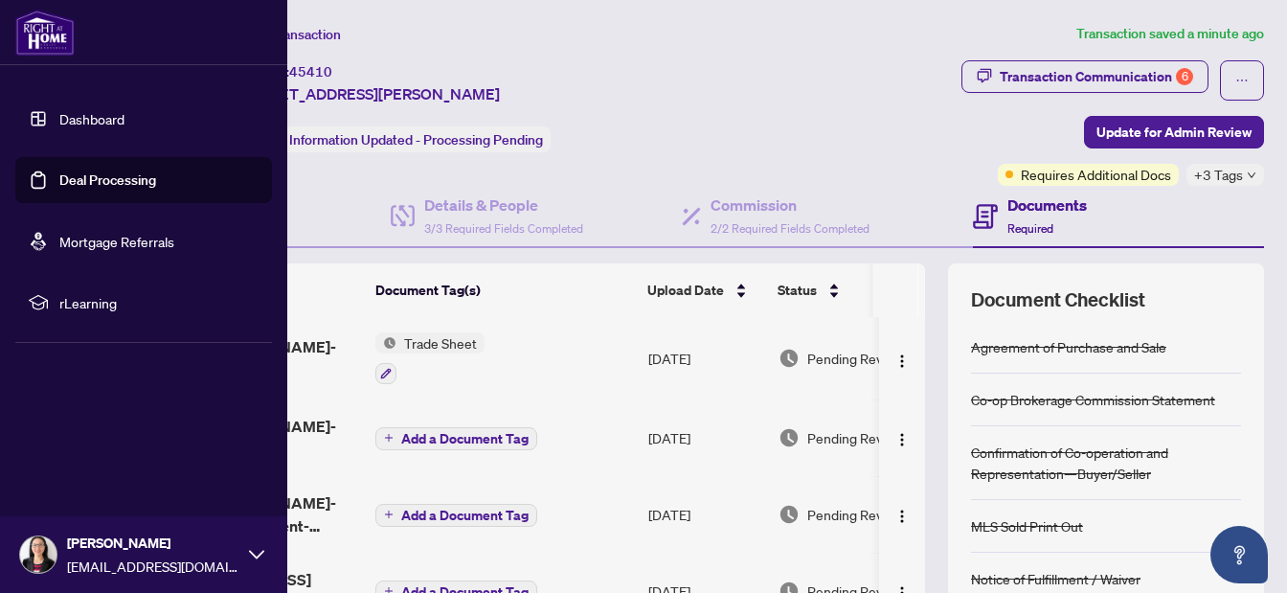
click at [59, 174] on link "Deal Processing" at bounding box center [107, 179] width 97 height 17
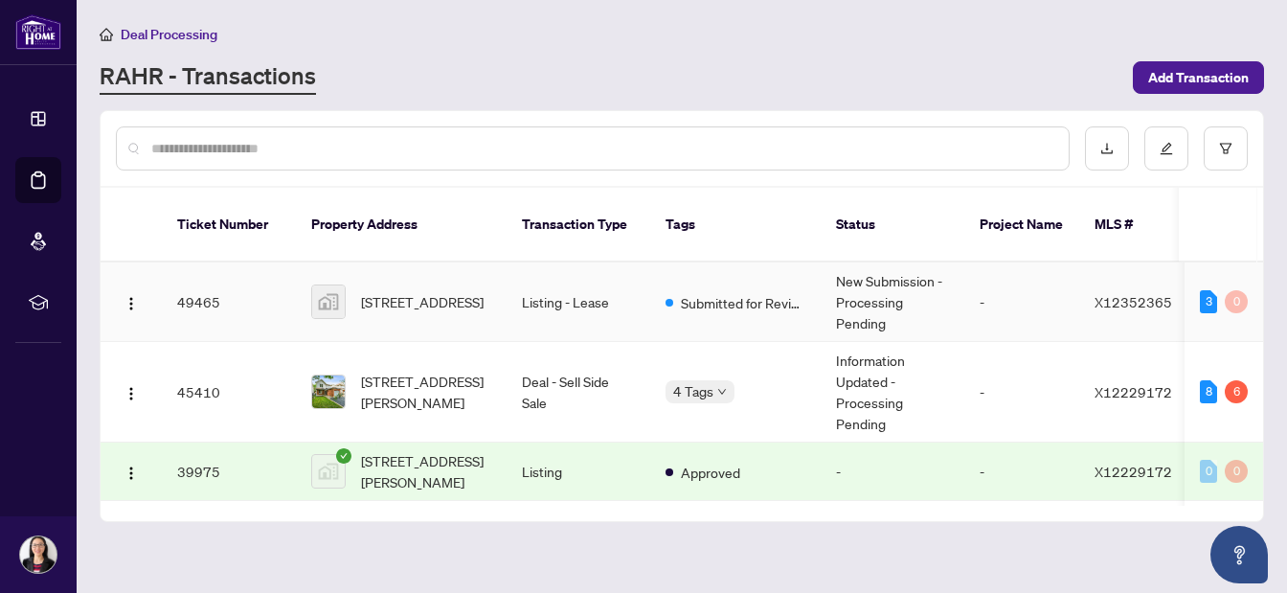
click at [628, 288] on td "Listing - Lease" at bounding box center [579, 301] width 144 height 79
